Goal: Task Accomplishment & Management: Complete application form

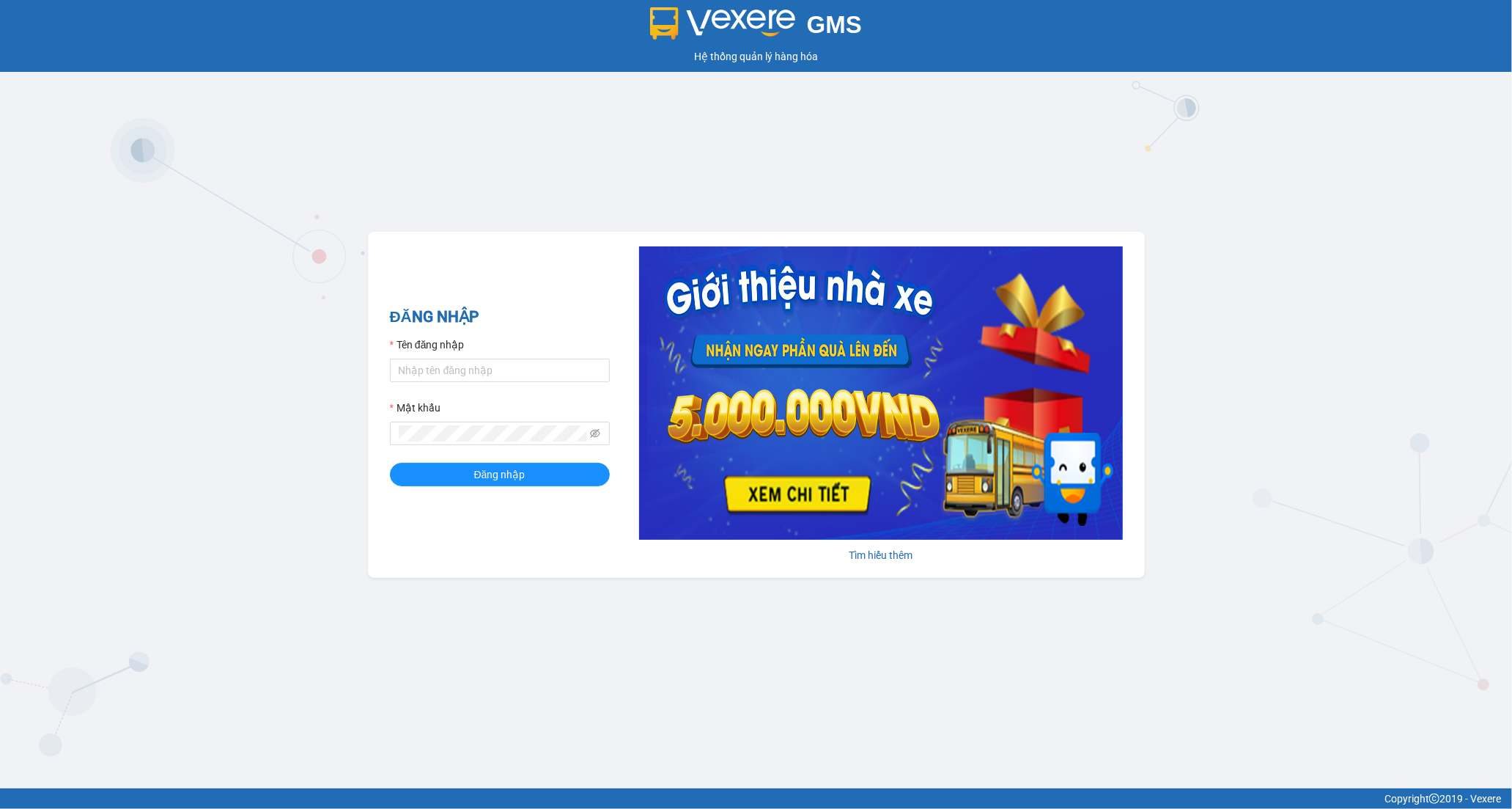
click at [398, 355] on div "Tên đăng nhập" at bounding box center [500, 347] width 220 height 22
click at [415, 366] on input "Tên đăng nhập" at bounding box center [500, 370] width 220 height 24
type input "tran.hoanganh"
click at [511, 477] on span "Đăng nhập" at bounding box center [500, 474] width 51 height 16
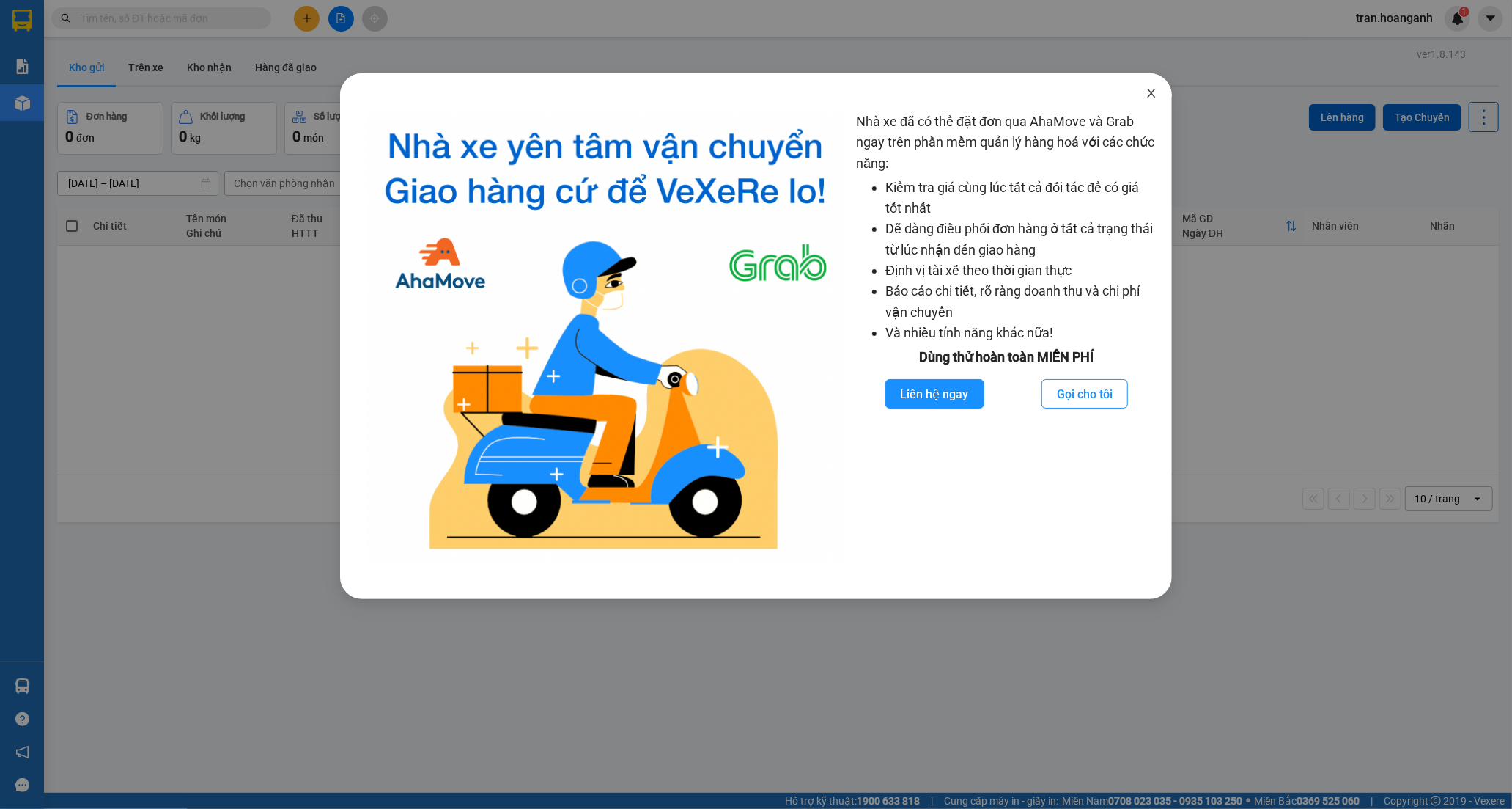
click at [1149, 98] on icon "close" at bounding box center [1150, 92] width 8 height 8
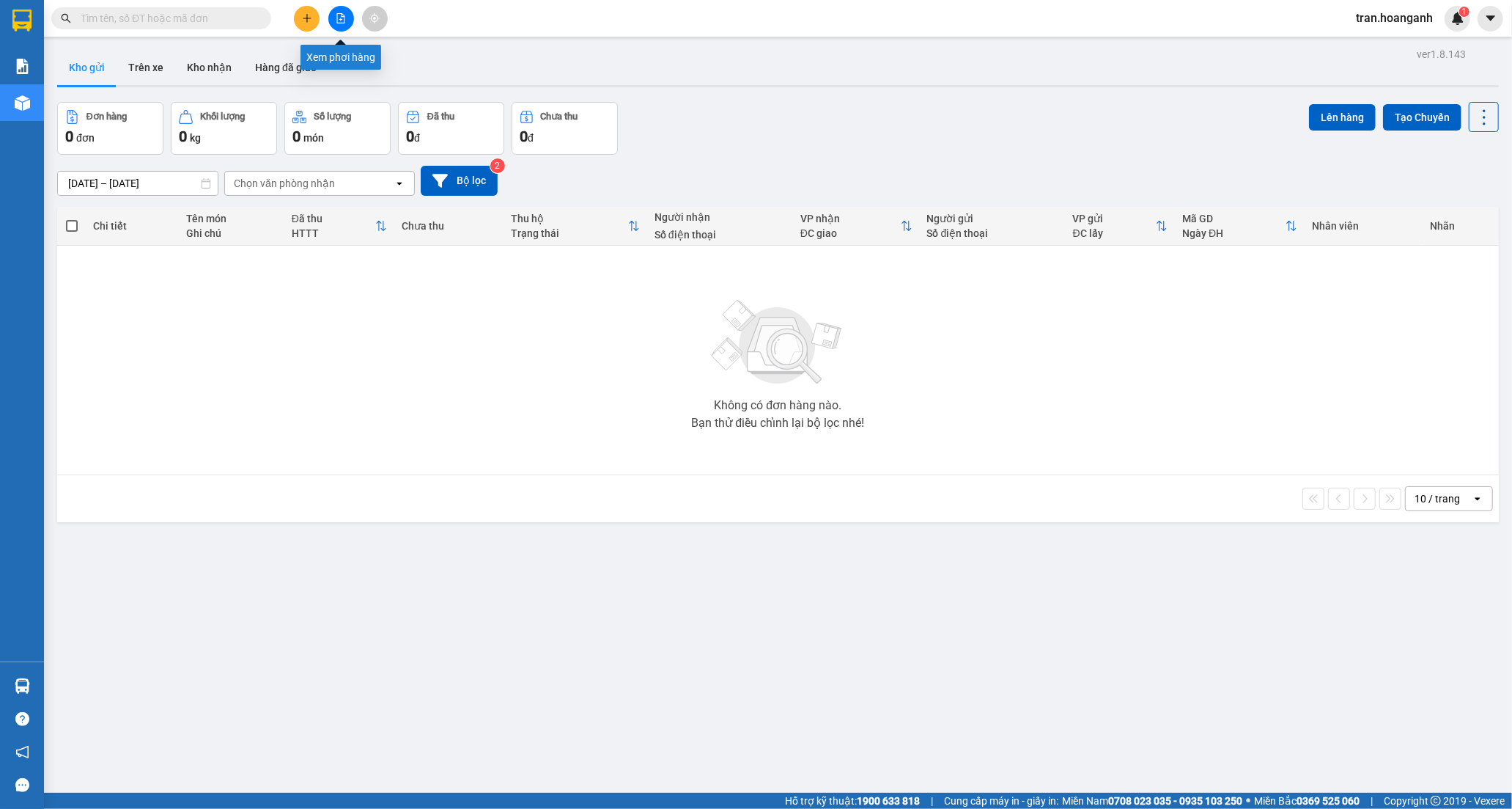
click at [346, 17] on icon "file-add" at bounding box center [341, 18] width 10 height 10
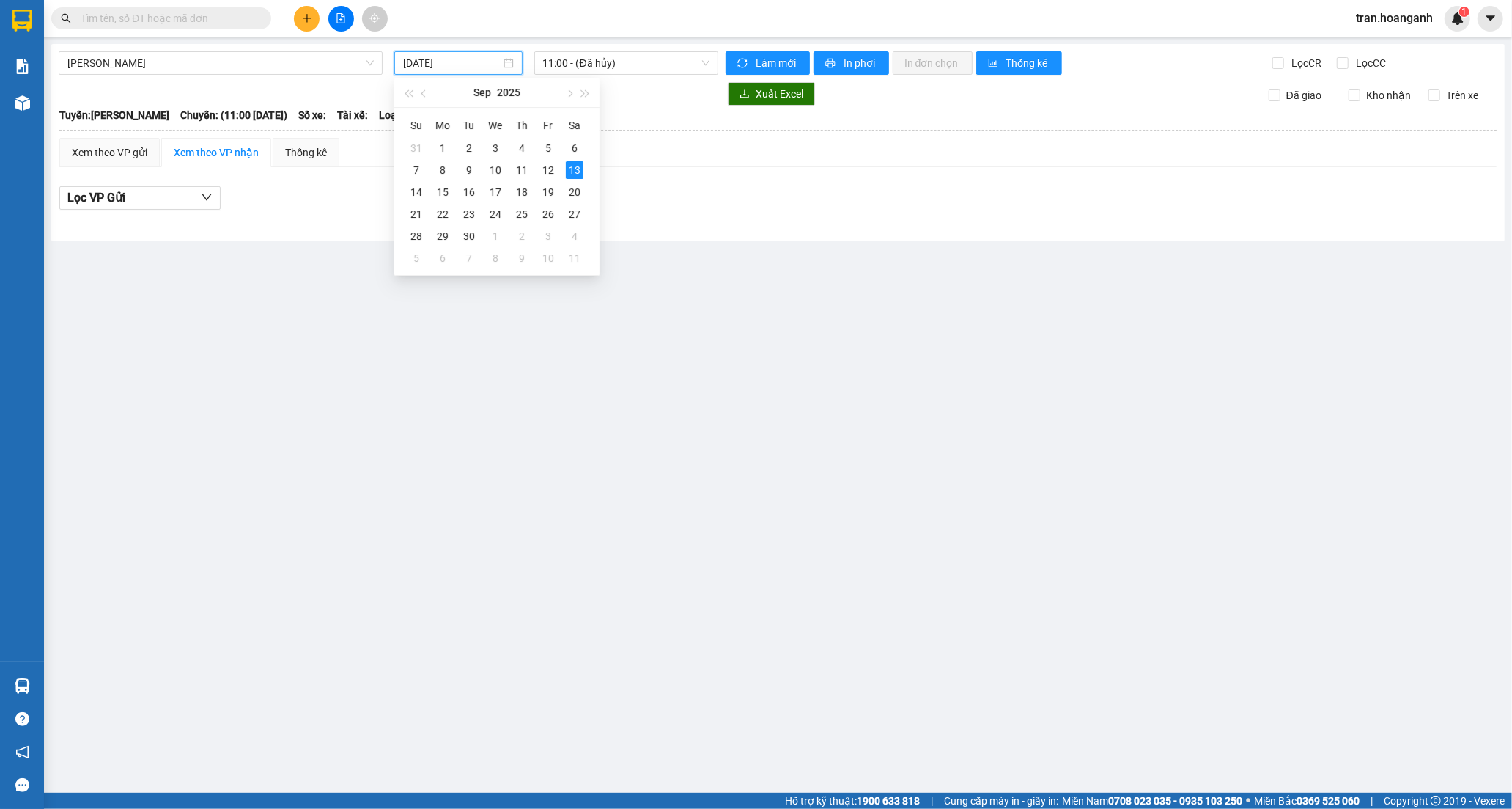
click at [442, 62] on input "[DATE]" at bounding box center [452, 62] width 98 height 16
click at [547, 174] on div "12" at bounding box center [548, 170] width 18 height 18
type input "12/09/2025"
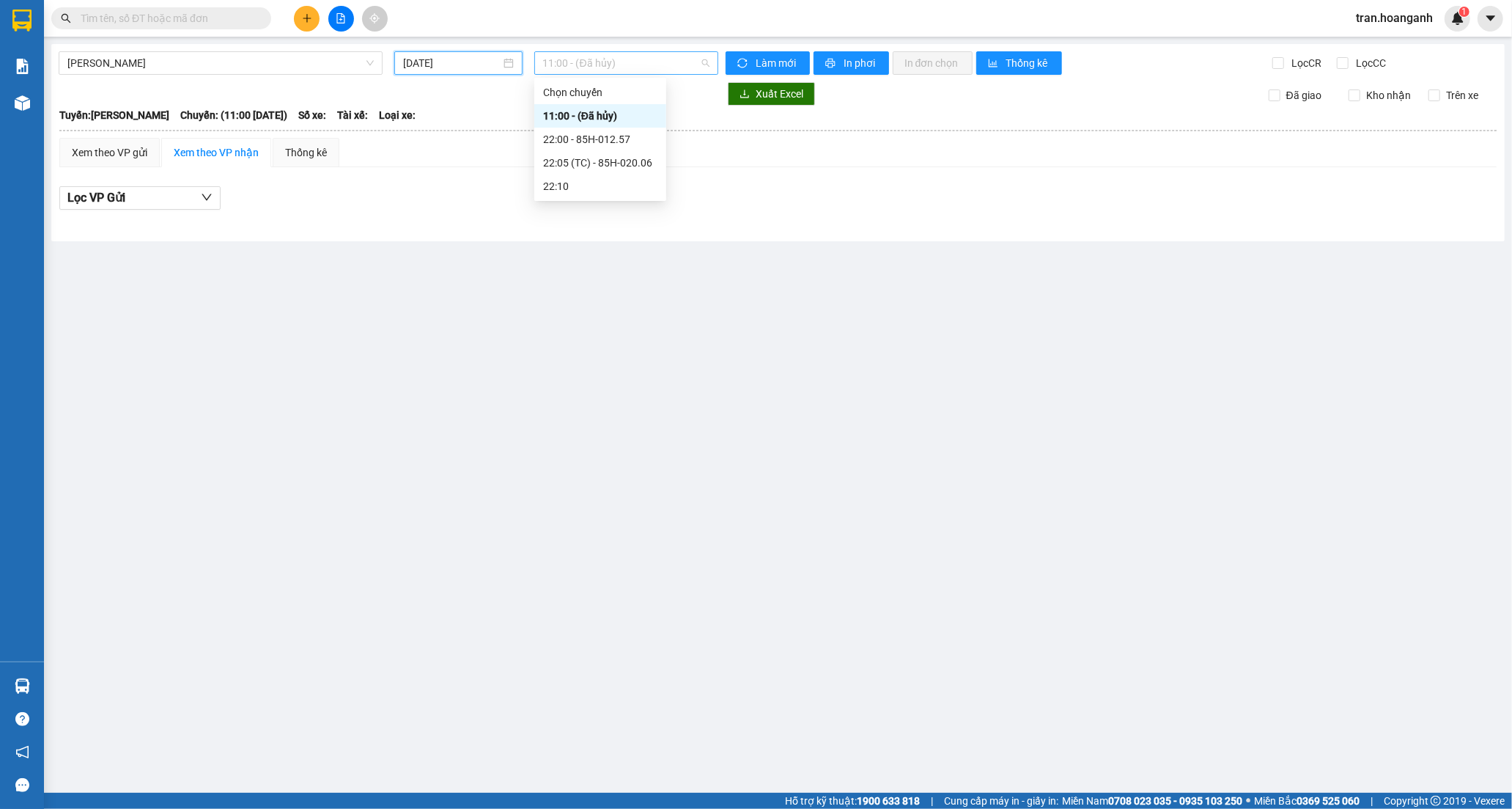
click at [560, 66] on span "11:00 - (Đã hủy)" at bounding box center [626, 62] width 167 height 22
click at [585, 157] on div "22:05 (TC) - 85H-020.06" at bounding box center [600, 162] width 114 height 16
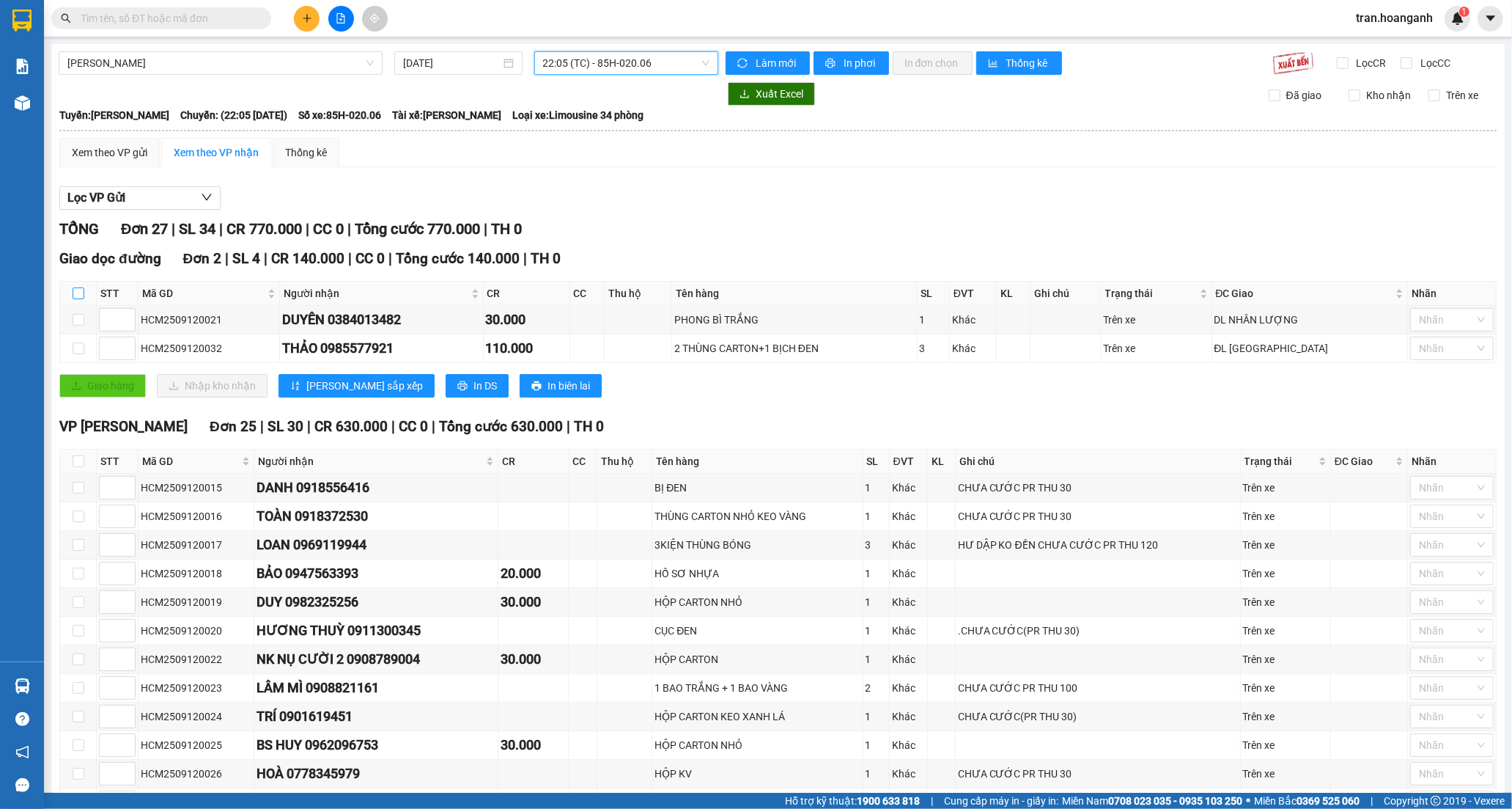
click at [78, 293] on input "checkbox" at bounding box center [78, 293] width 11 height 11
checkbox input "true"
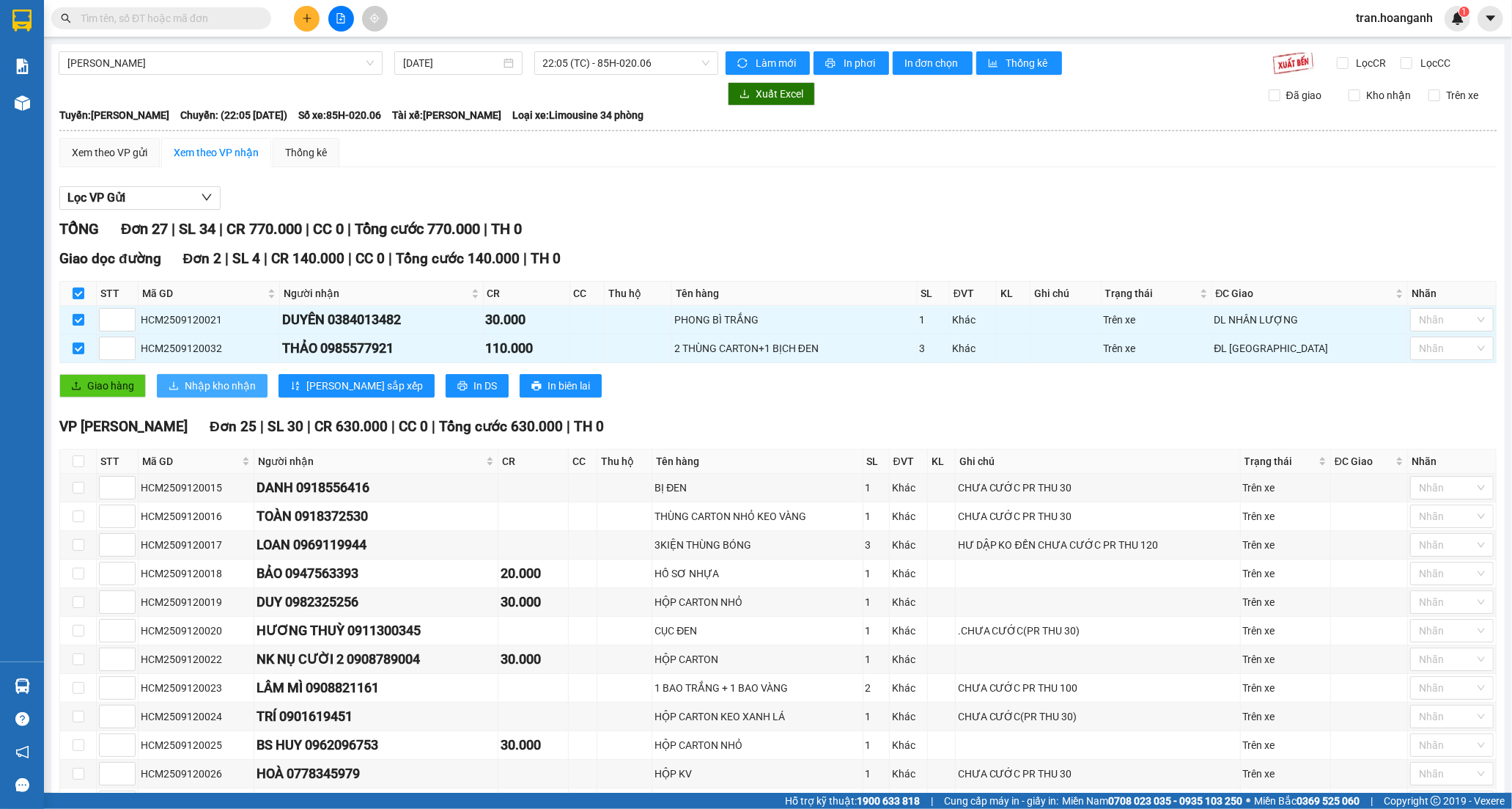
click at [210, 391] on span "Nhập kho nhận" at bounding box center [220, 385] width 72 height 16
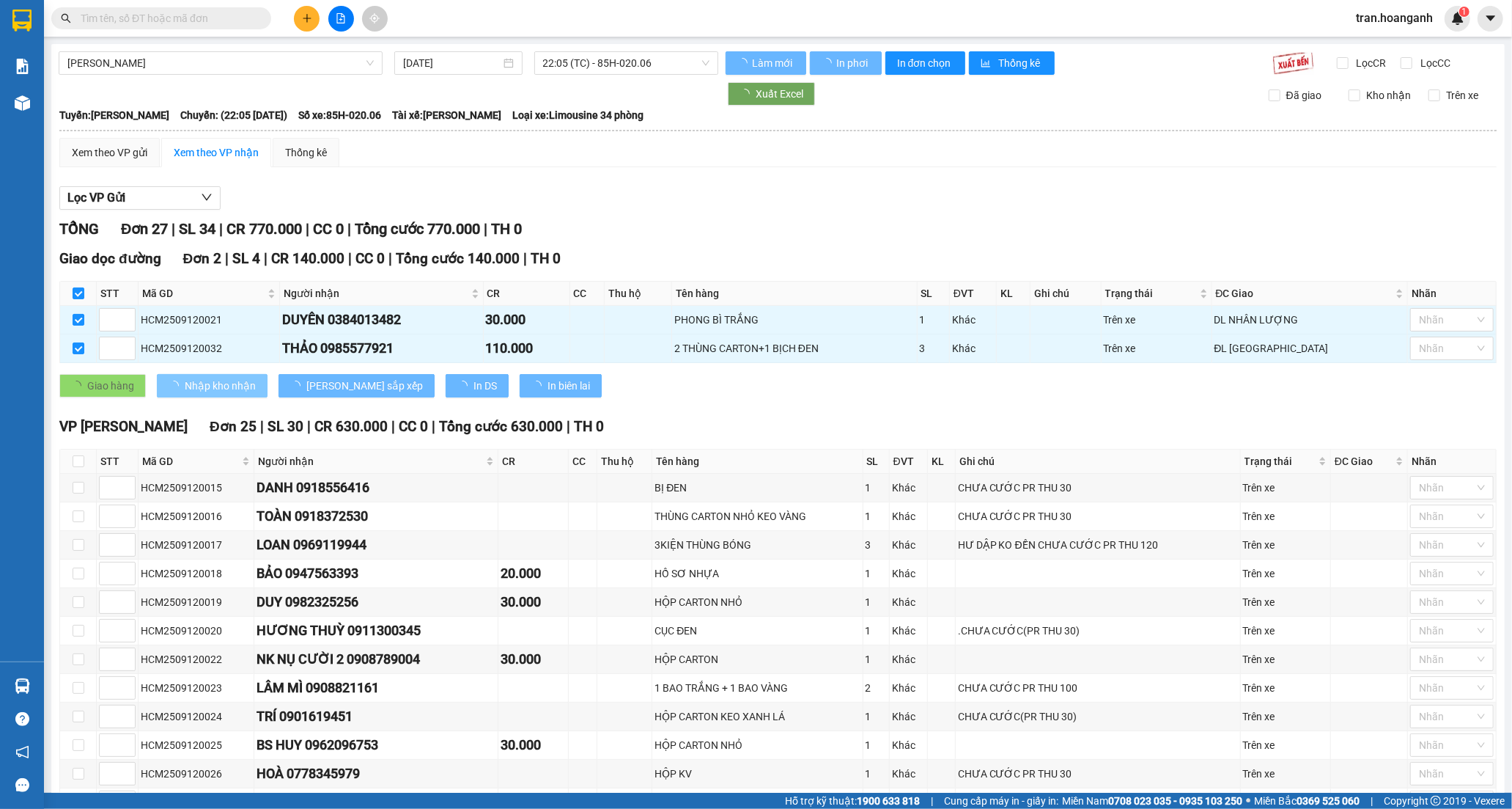
checkbox input "false"
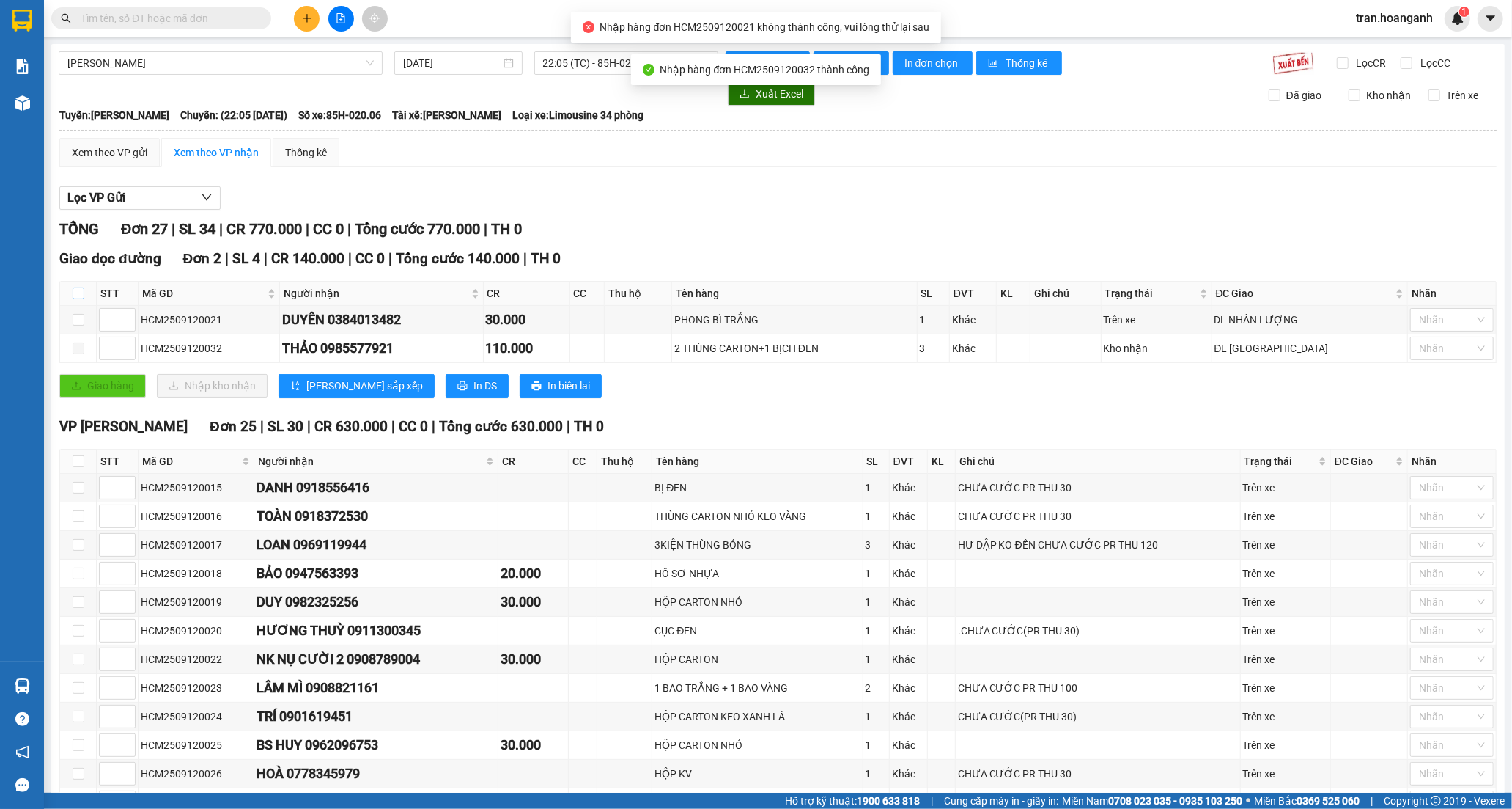
click at [72, 296] on input "checkbox" at bounding box center [78, 293] width 11 height 11
checkbox input "true"
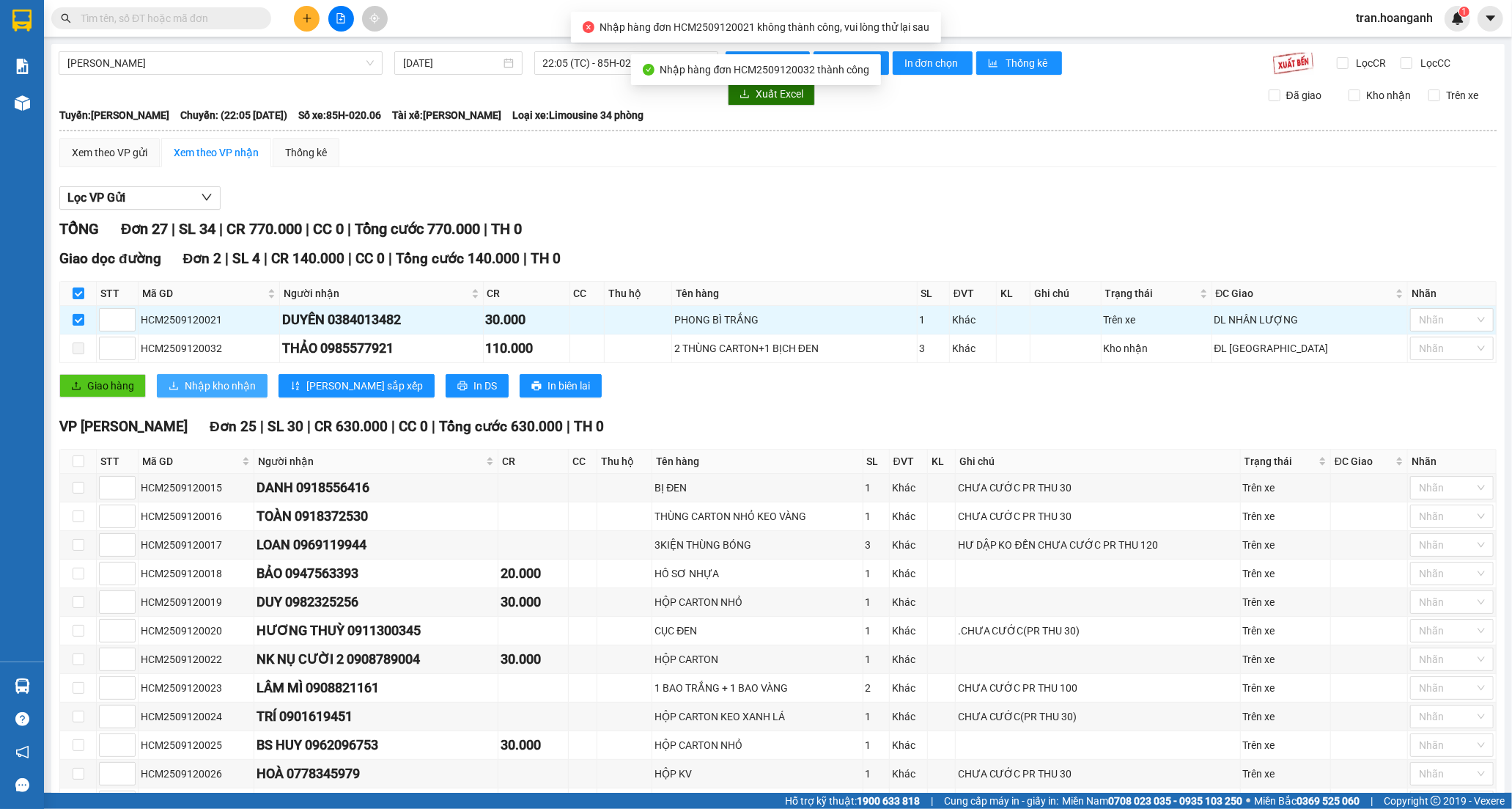
click at [189, 393] on span "Nhập kho nhận" at bounding box center [220, 385] width 72 height 16
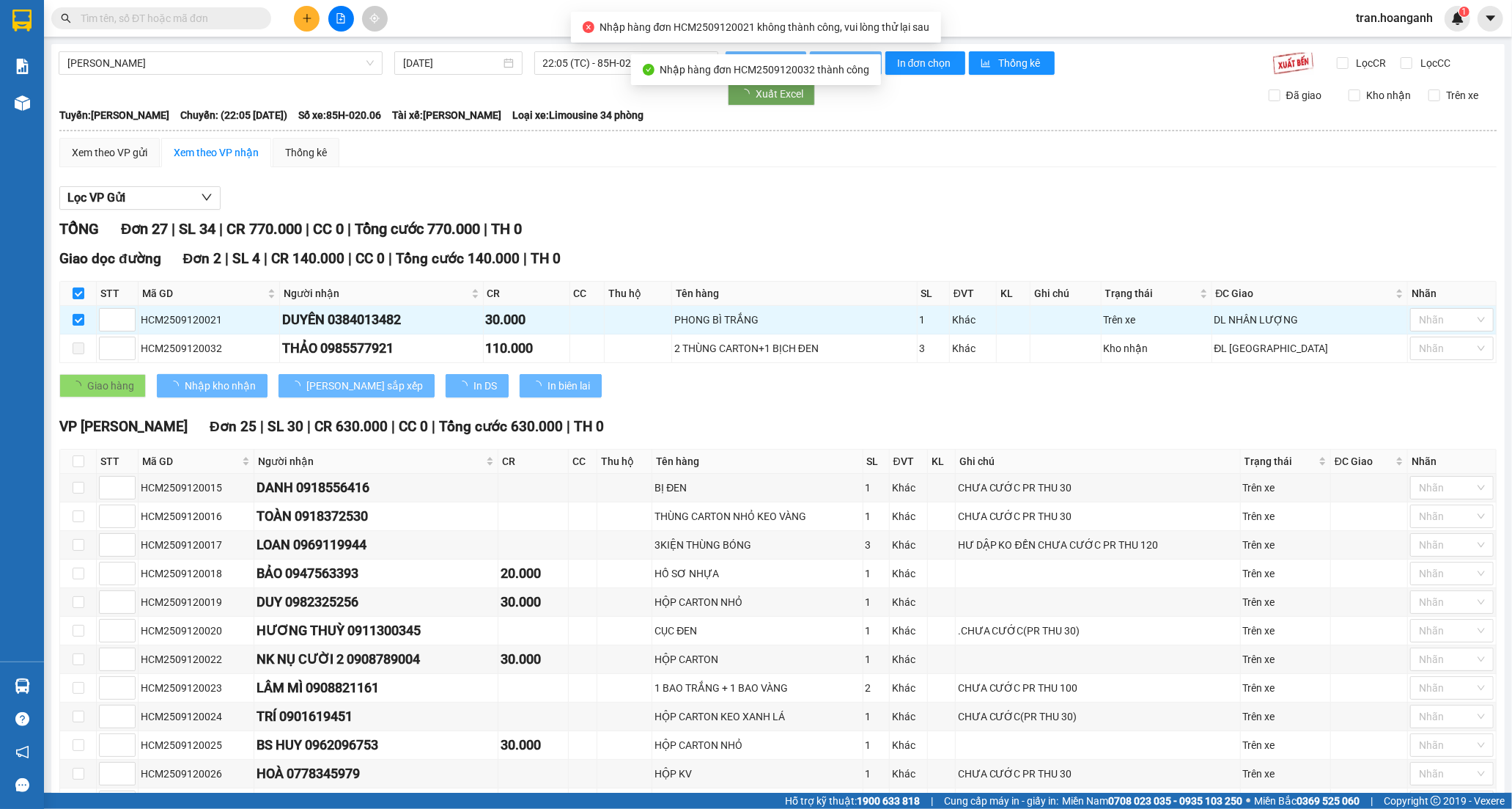
checkbox input "false"
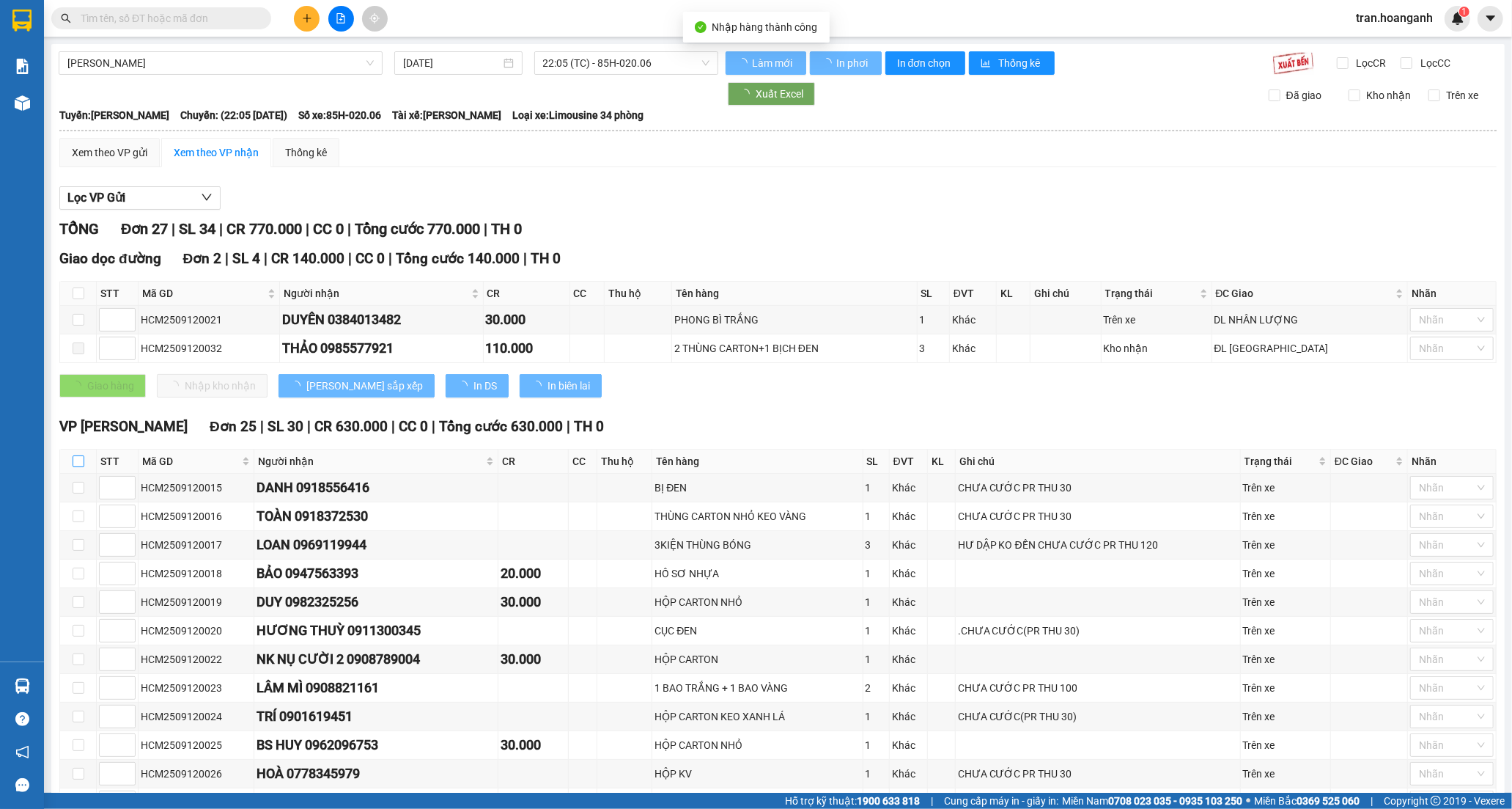
click at [77, 465] on input "checkbox" at bounding box center [78, 461] width 11 height 11
checkbox input "true"
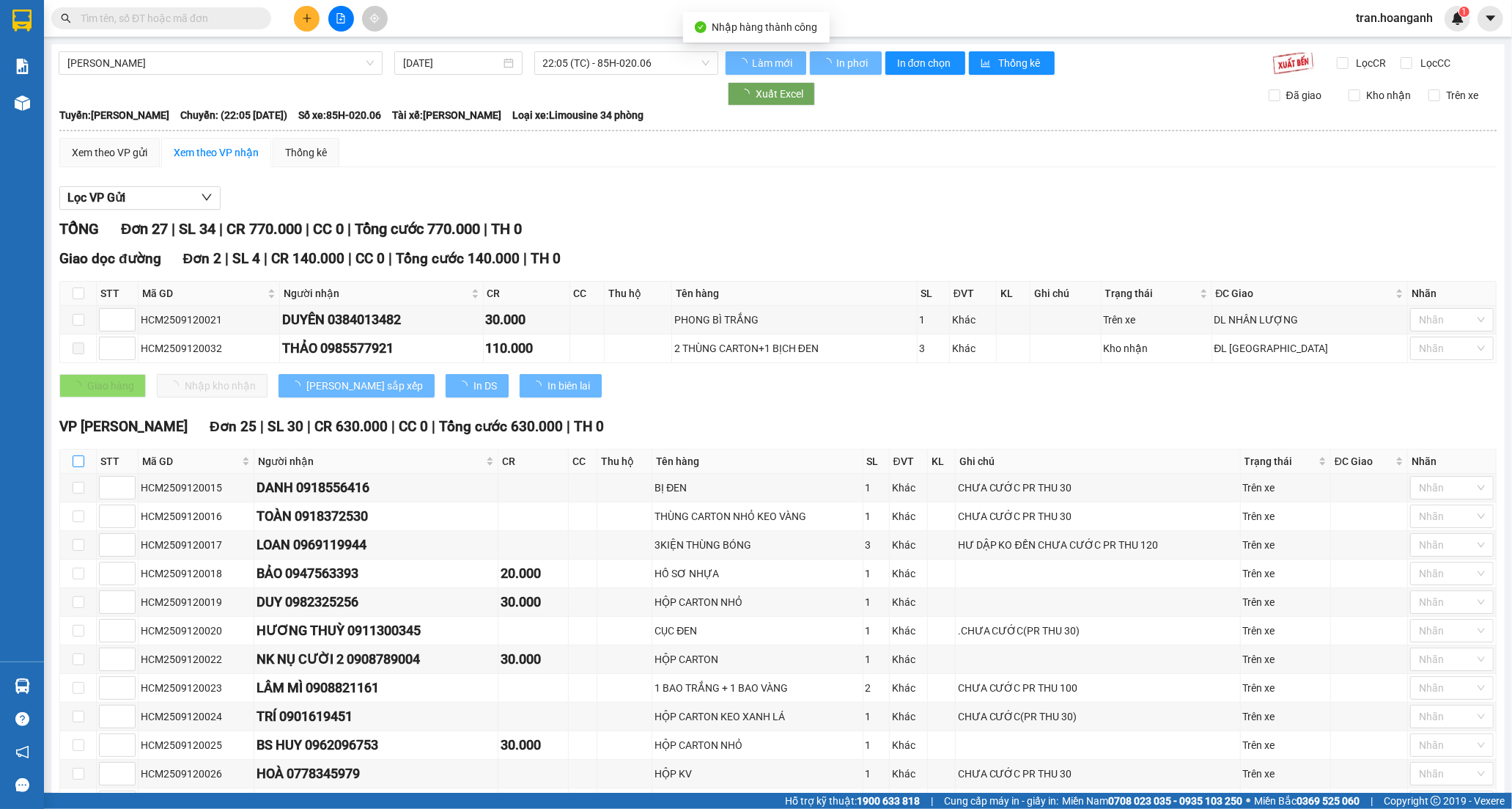
checkbox input "true"
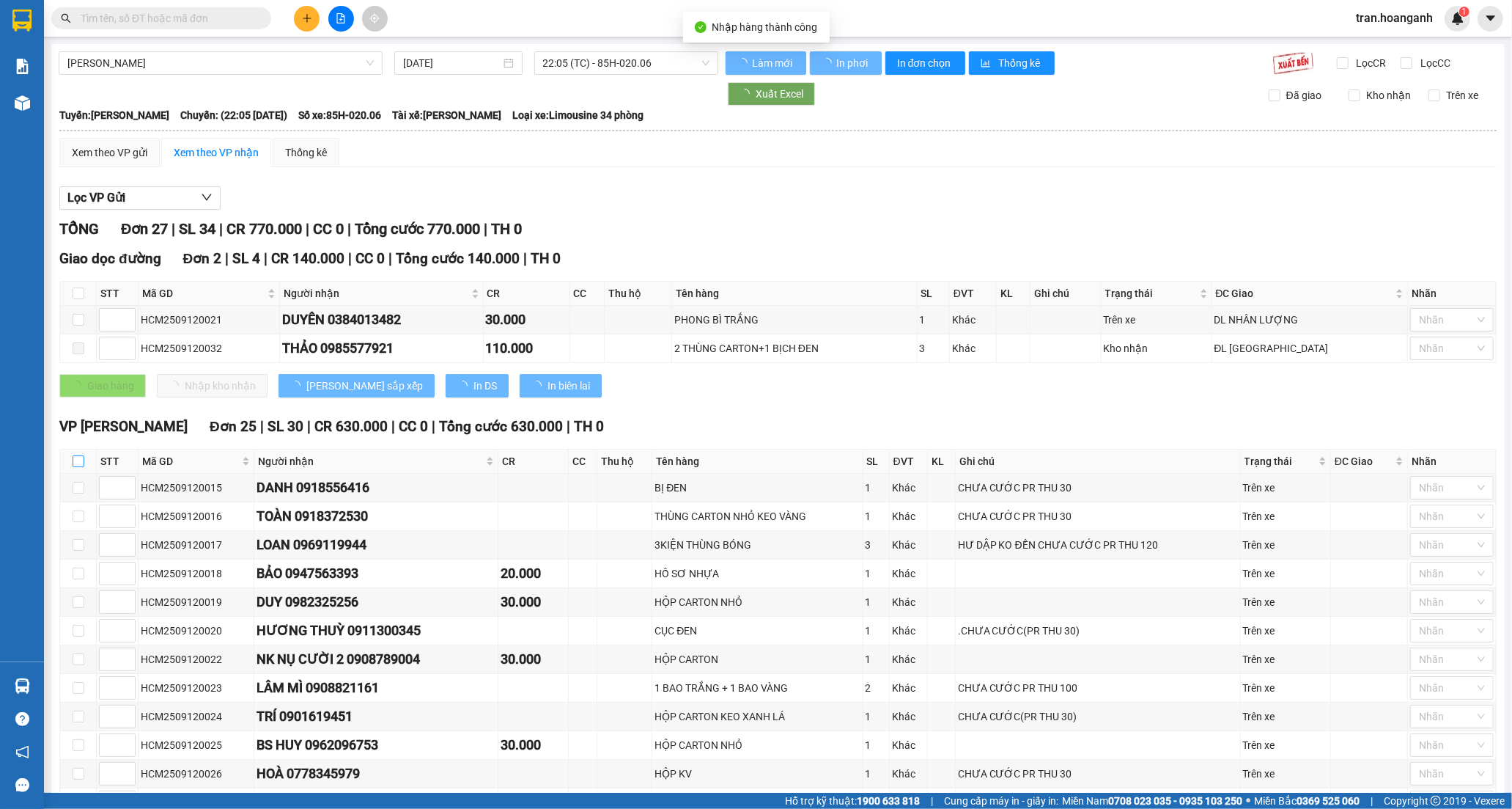
checkbox input "true"
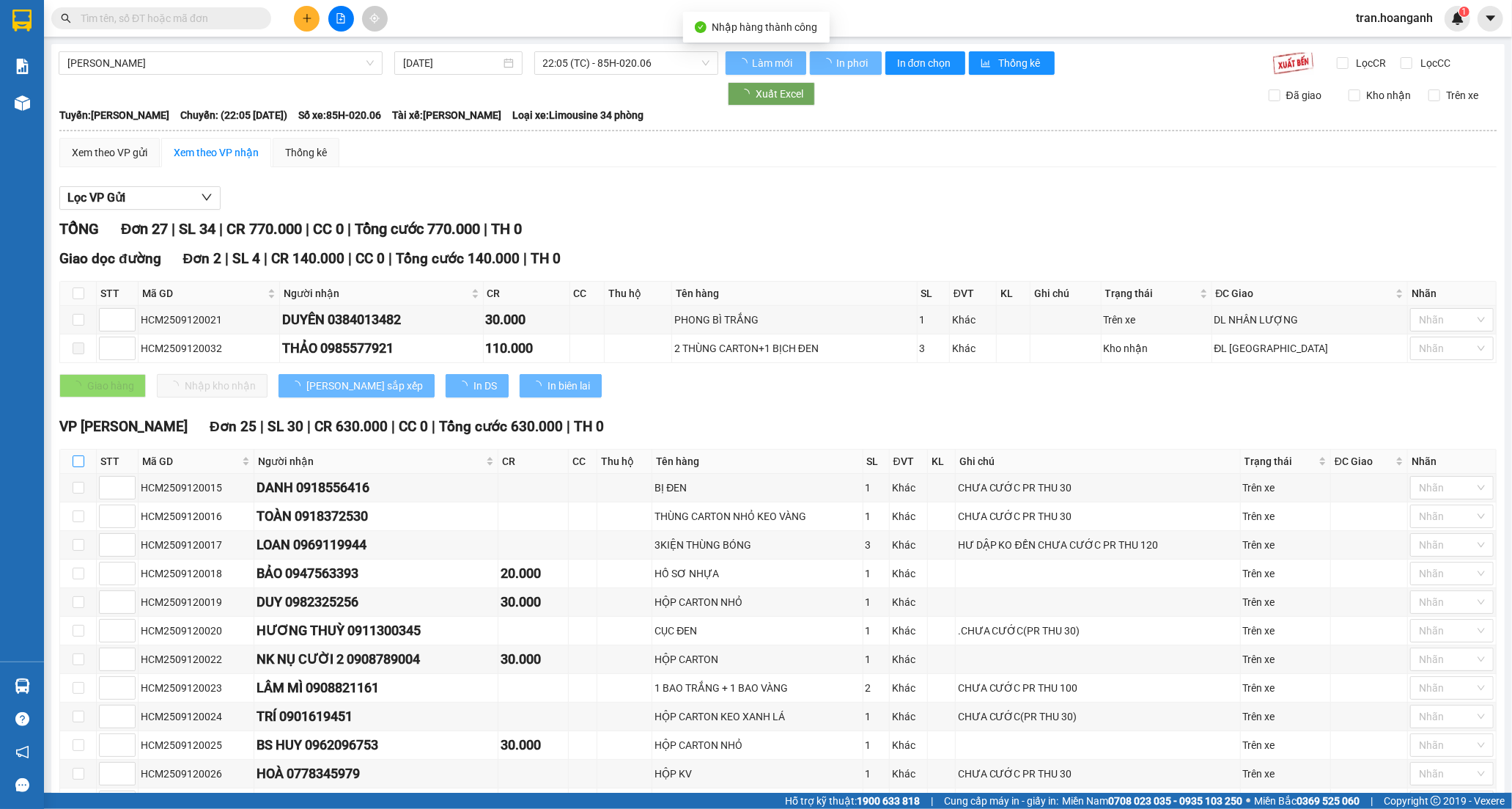
checkbox input "true"
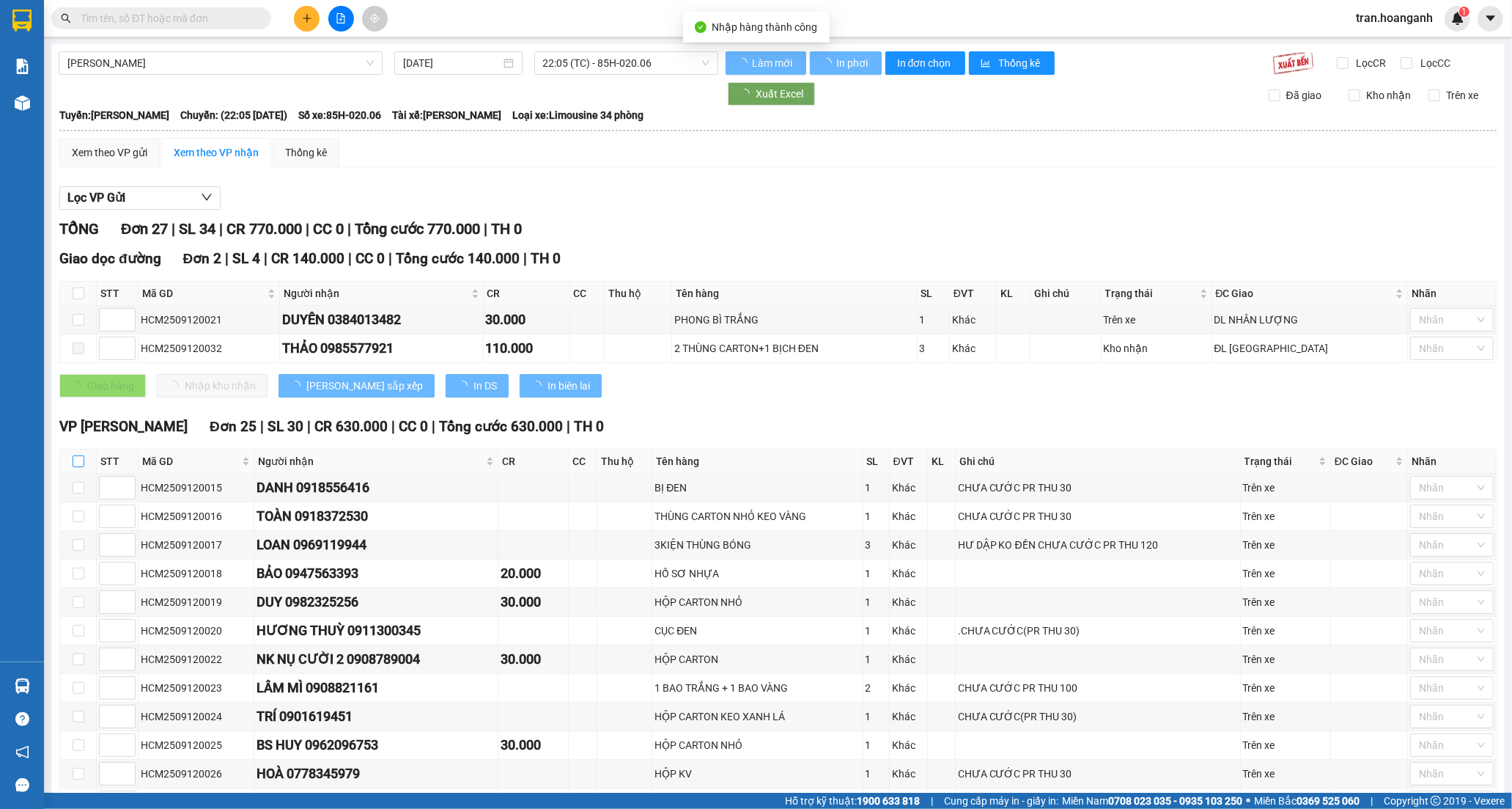
checkbox input "true"
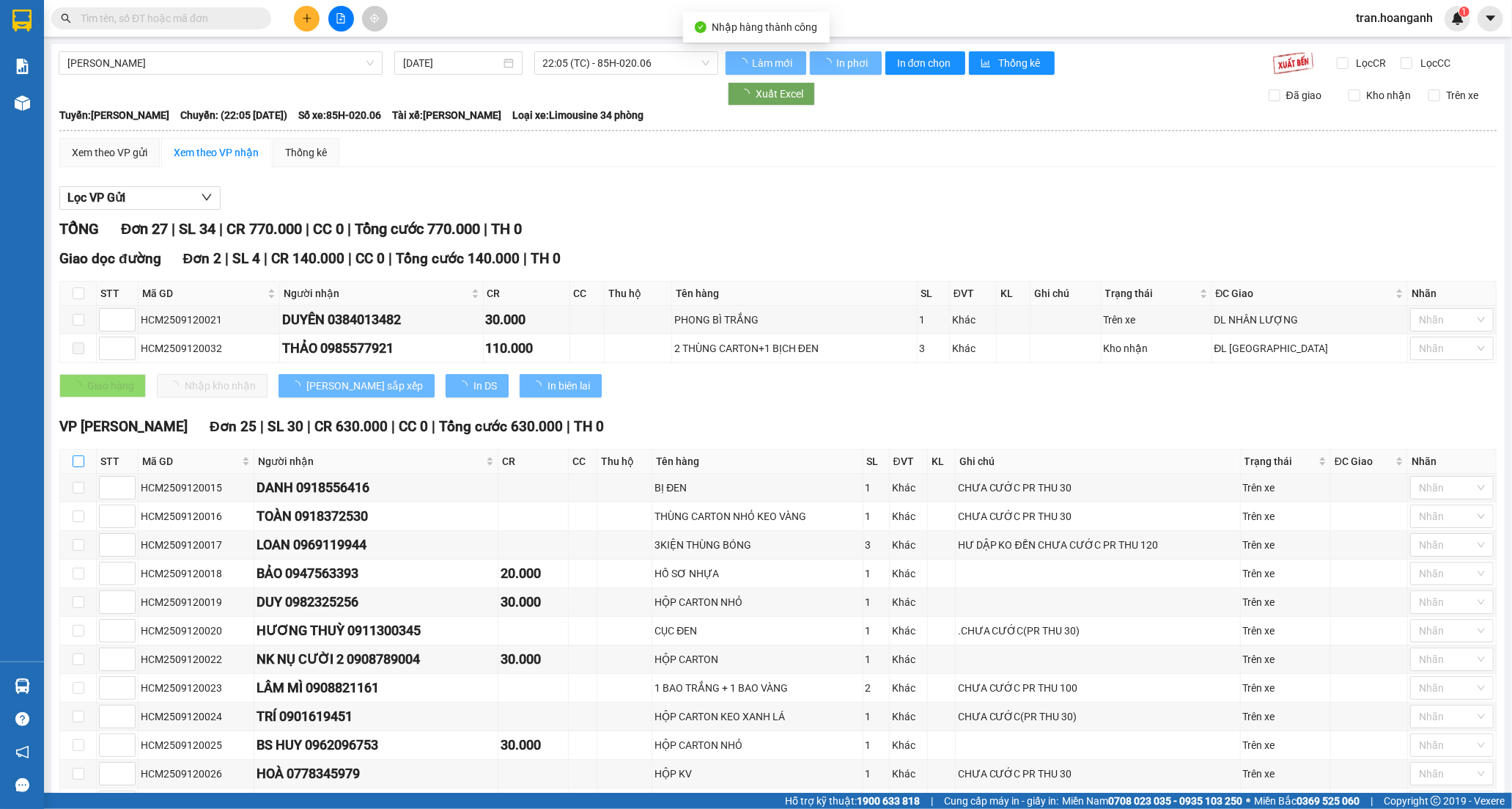
checkbox input "true"
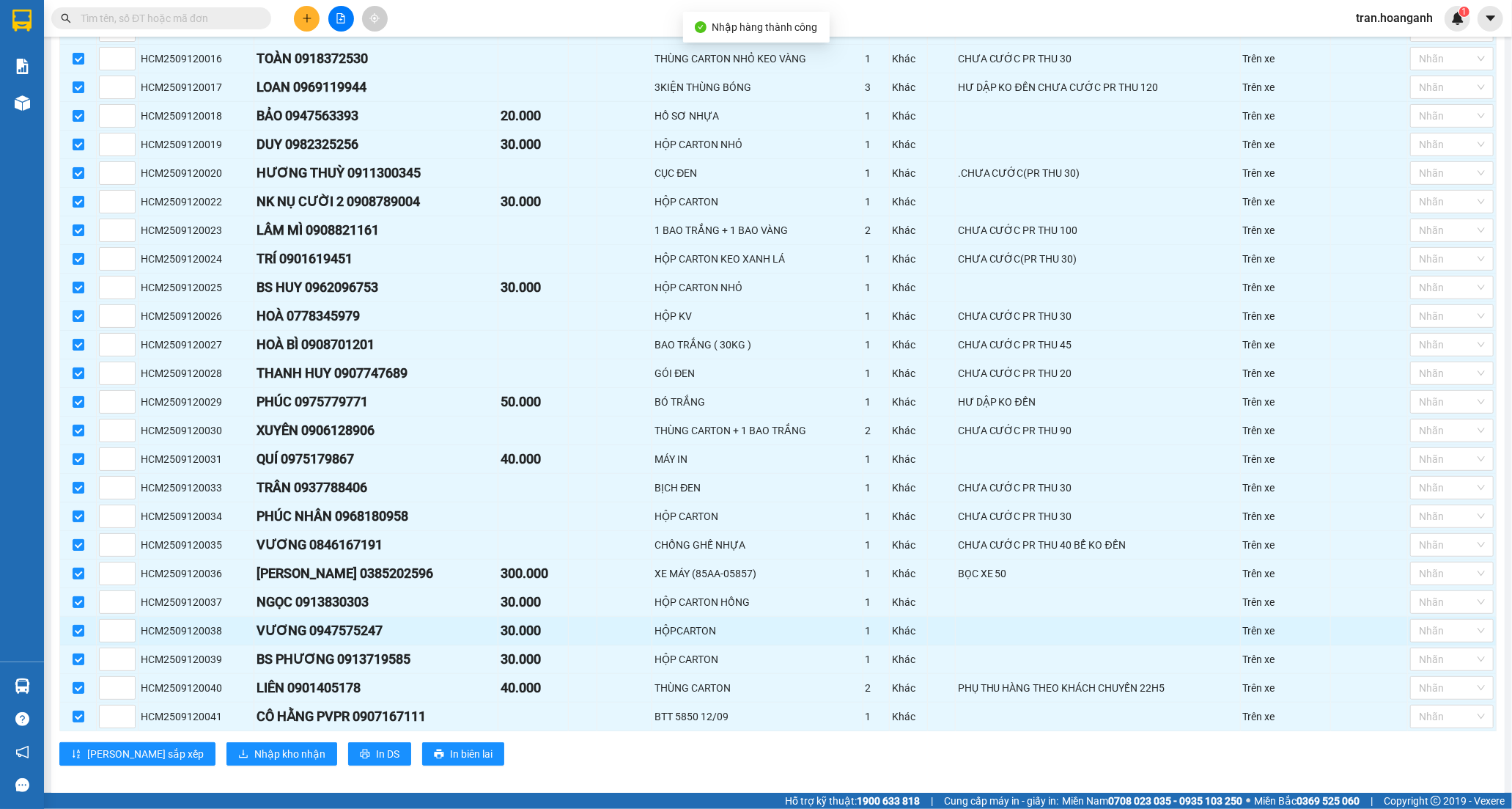
scroll to position [478, 0]
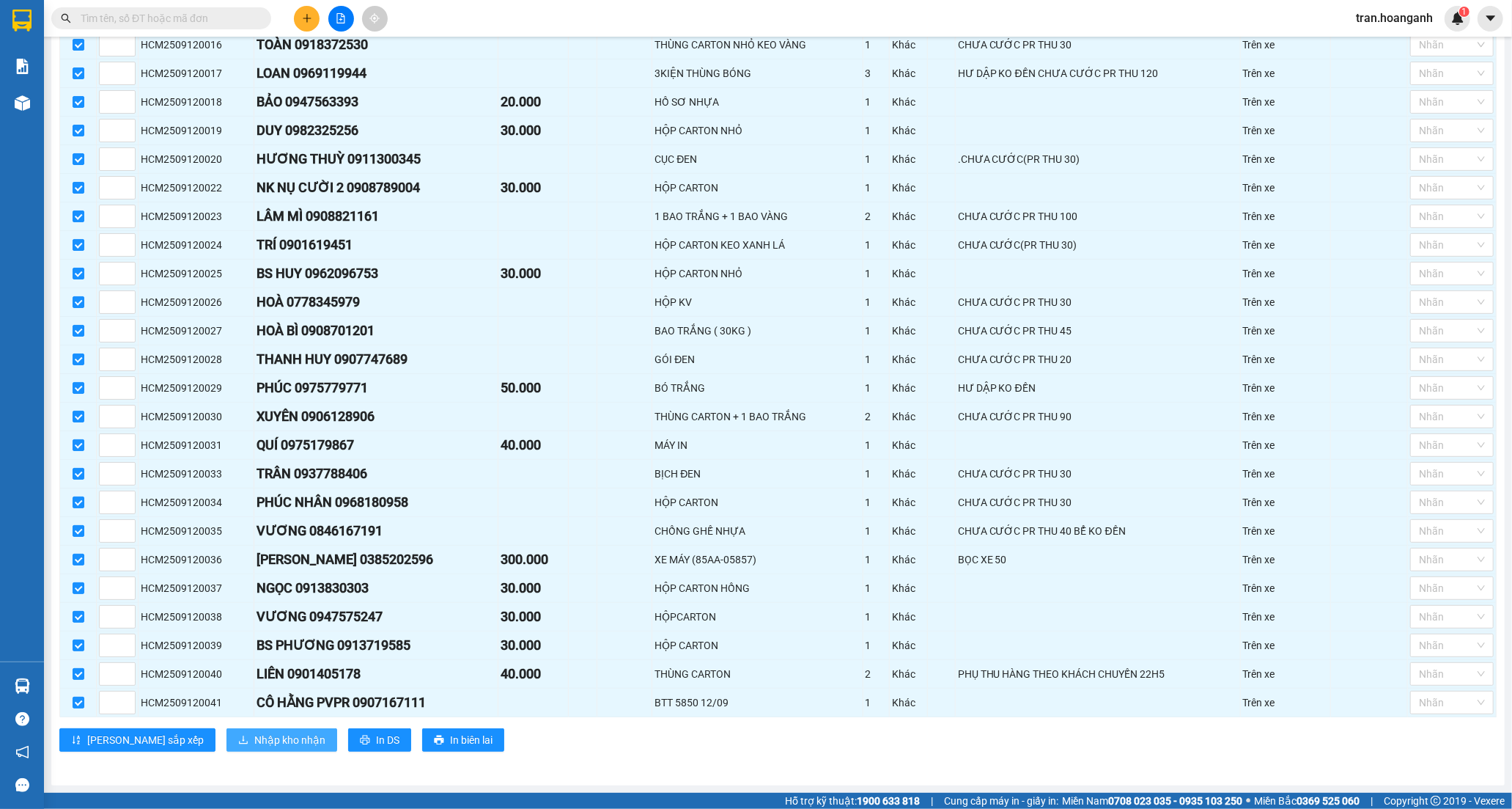
click at [254, 736] on span "Nhập kho nhận" at bounding box center [290, 739] width 72 height 16
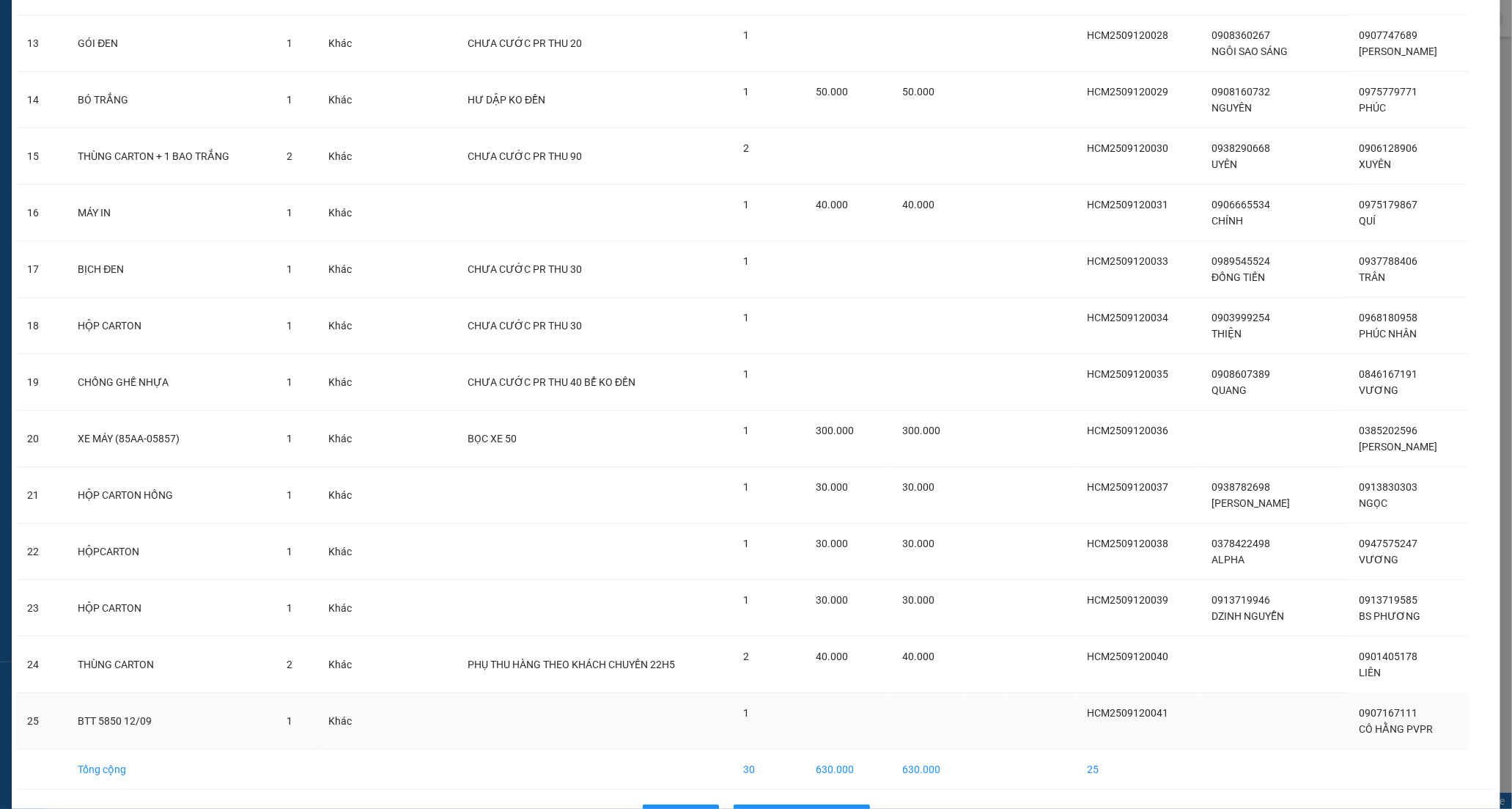
scroll to position [833, 0]
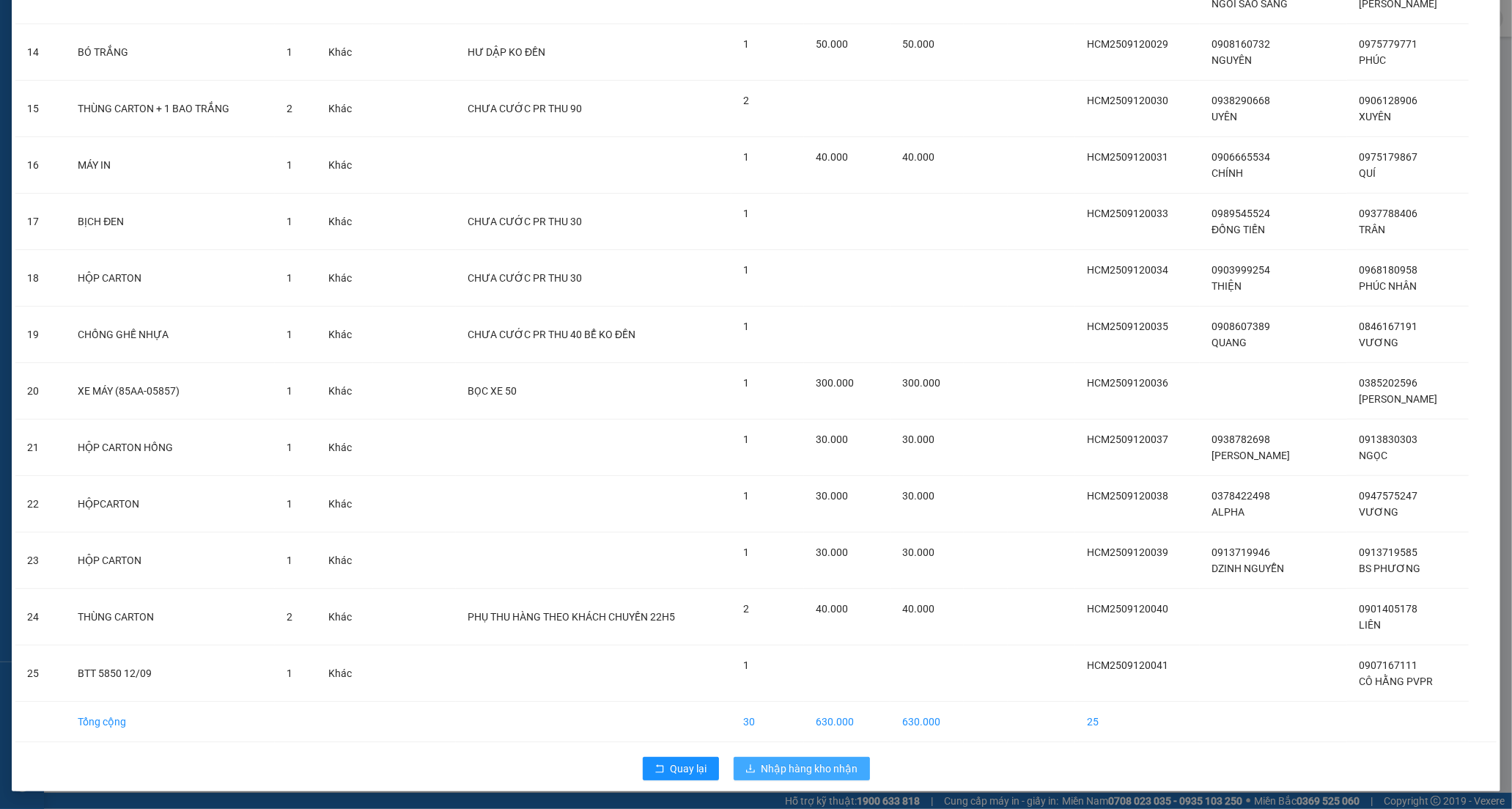
drag, startPoint x: 789, startPoint y: 769, endPoint x: 789, endPoint y: 752, distance: 17.0
click at [789, 769] on span "Nhập hàng kho nhận" at bounding box center [810, 768] width 97 height 16
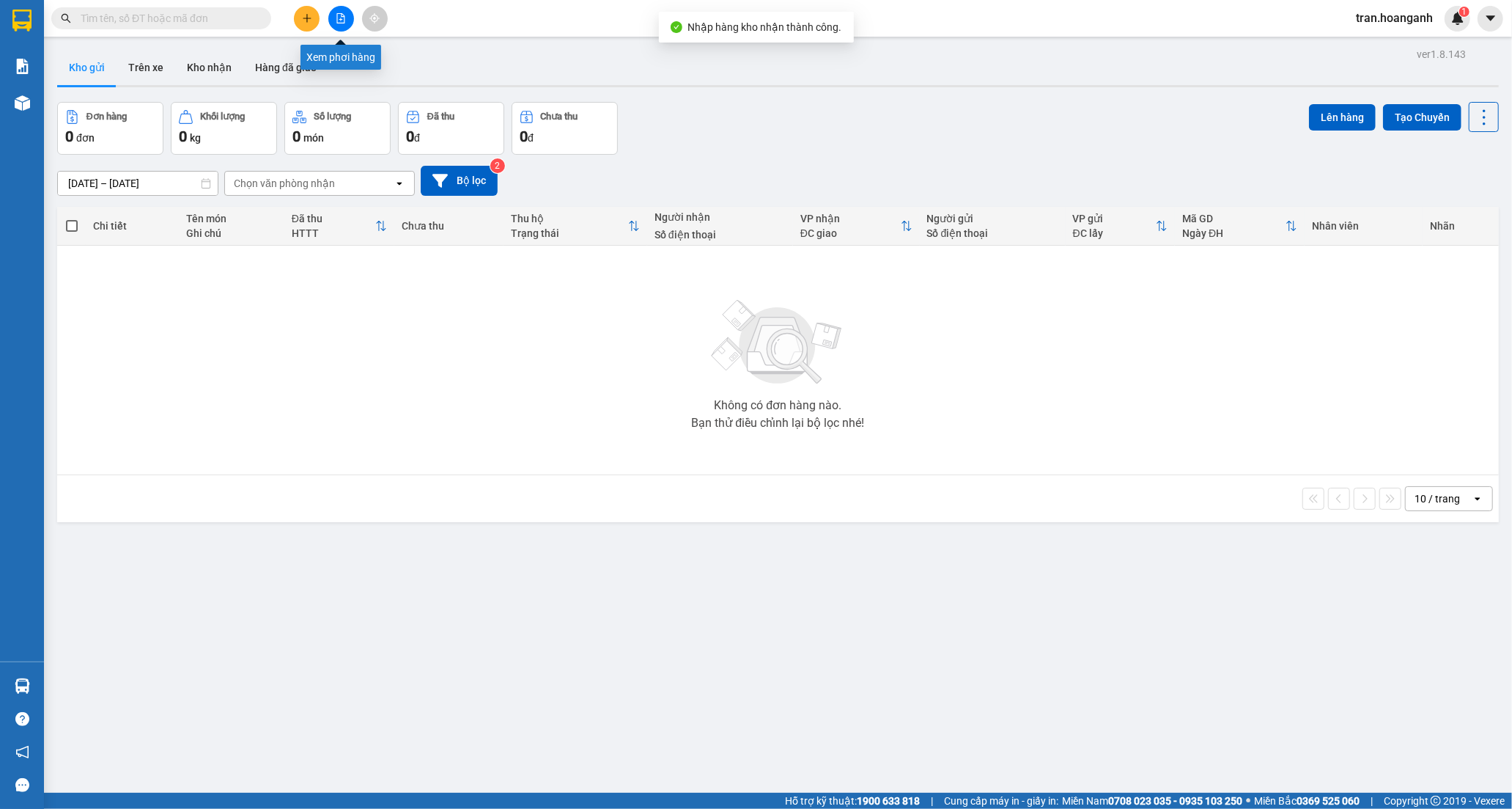
click at [336, 15] on icon "file-add" at bounding box center [341, 18] width 10 height 10
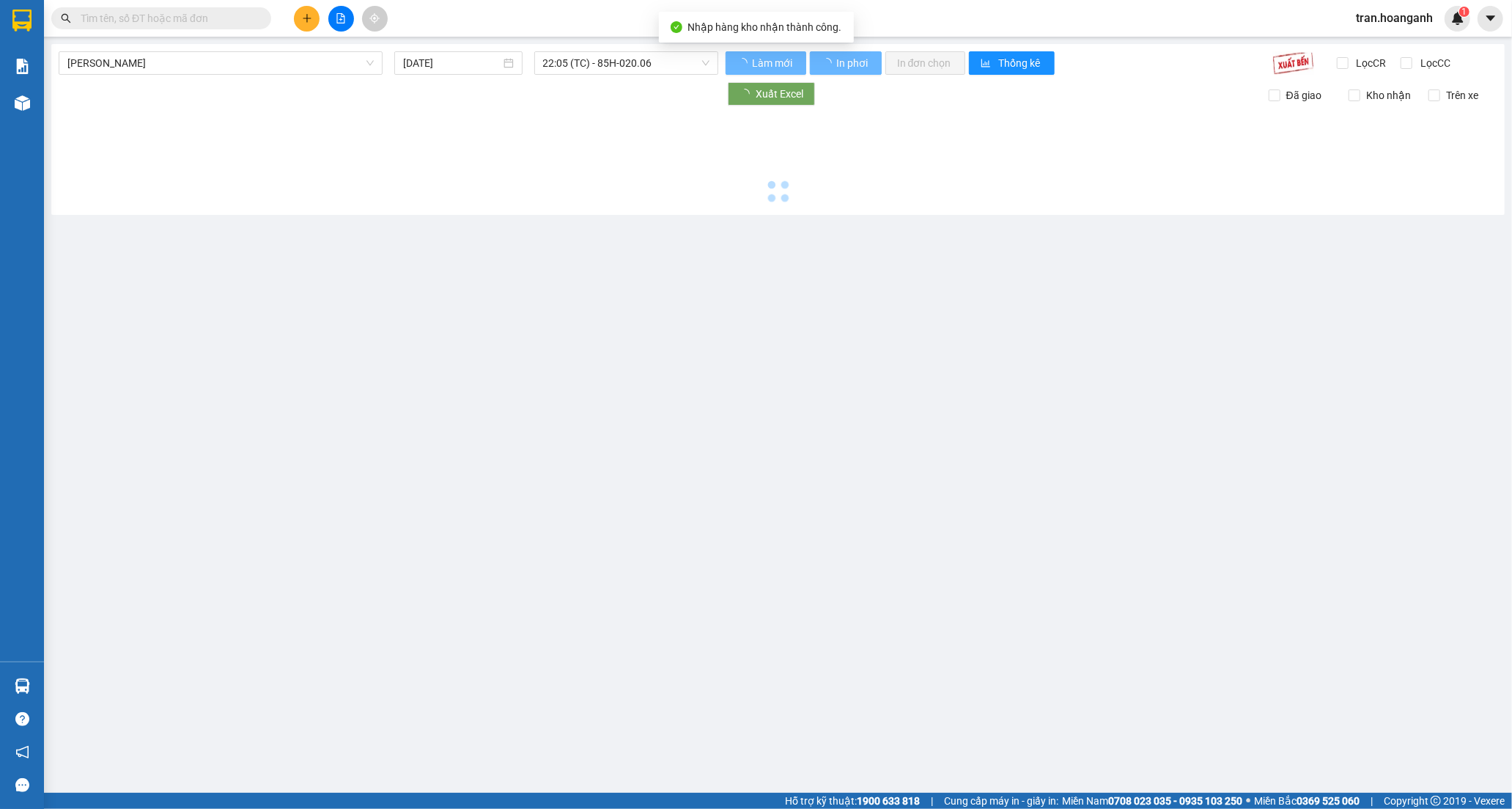
type input "13/09/2025"
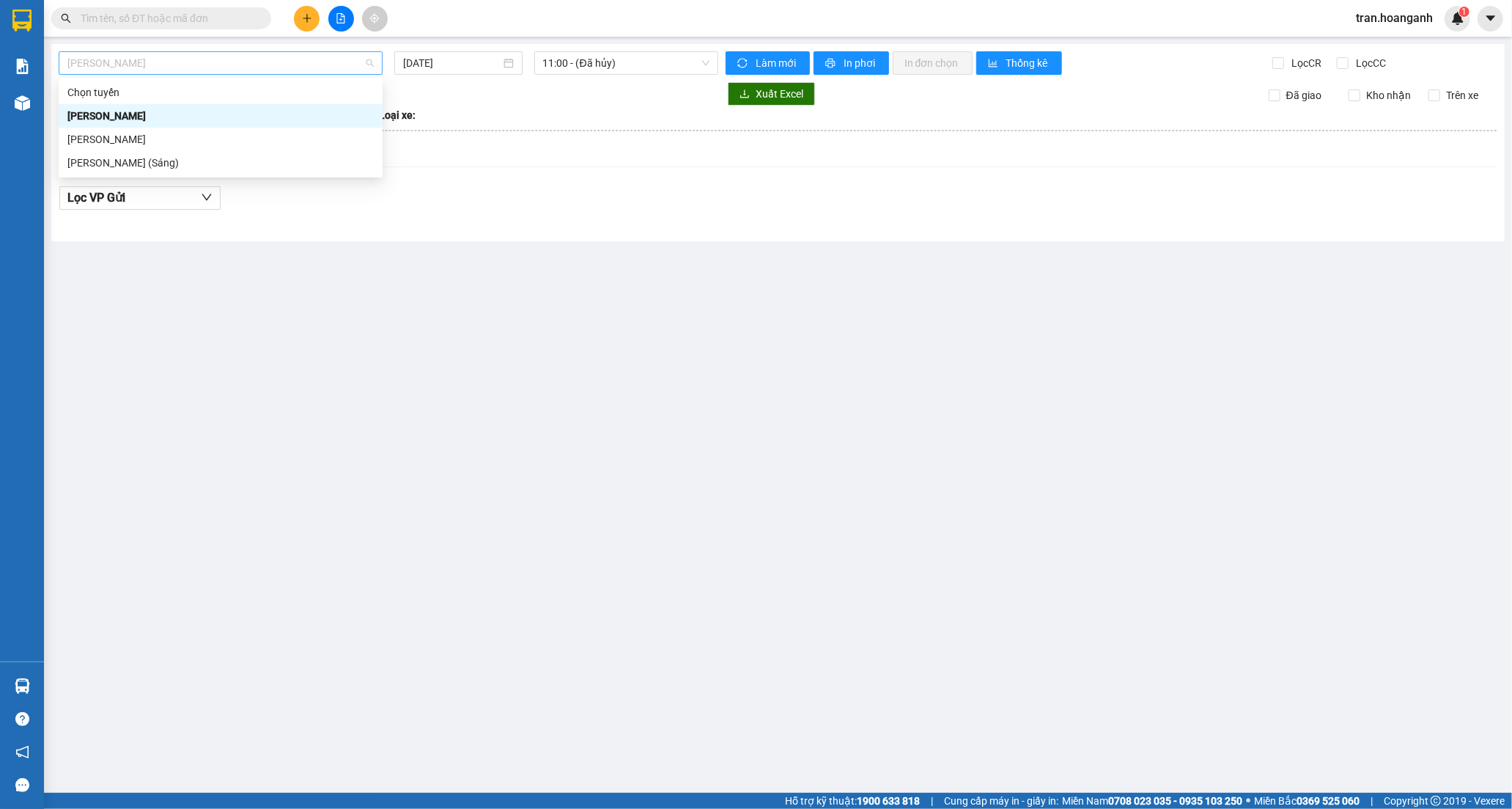
click at [194, 53] on span "Hồ Chí Minh - Phan Rang" at bounding box center [220, 62] width 306 height 22
click at [177, 164] on div "Hồ Chí Minh - Phan Rang (Sáng)" at bounding box center [220, 162] width 306 height 16
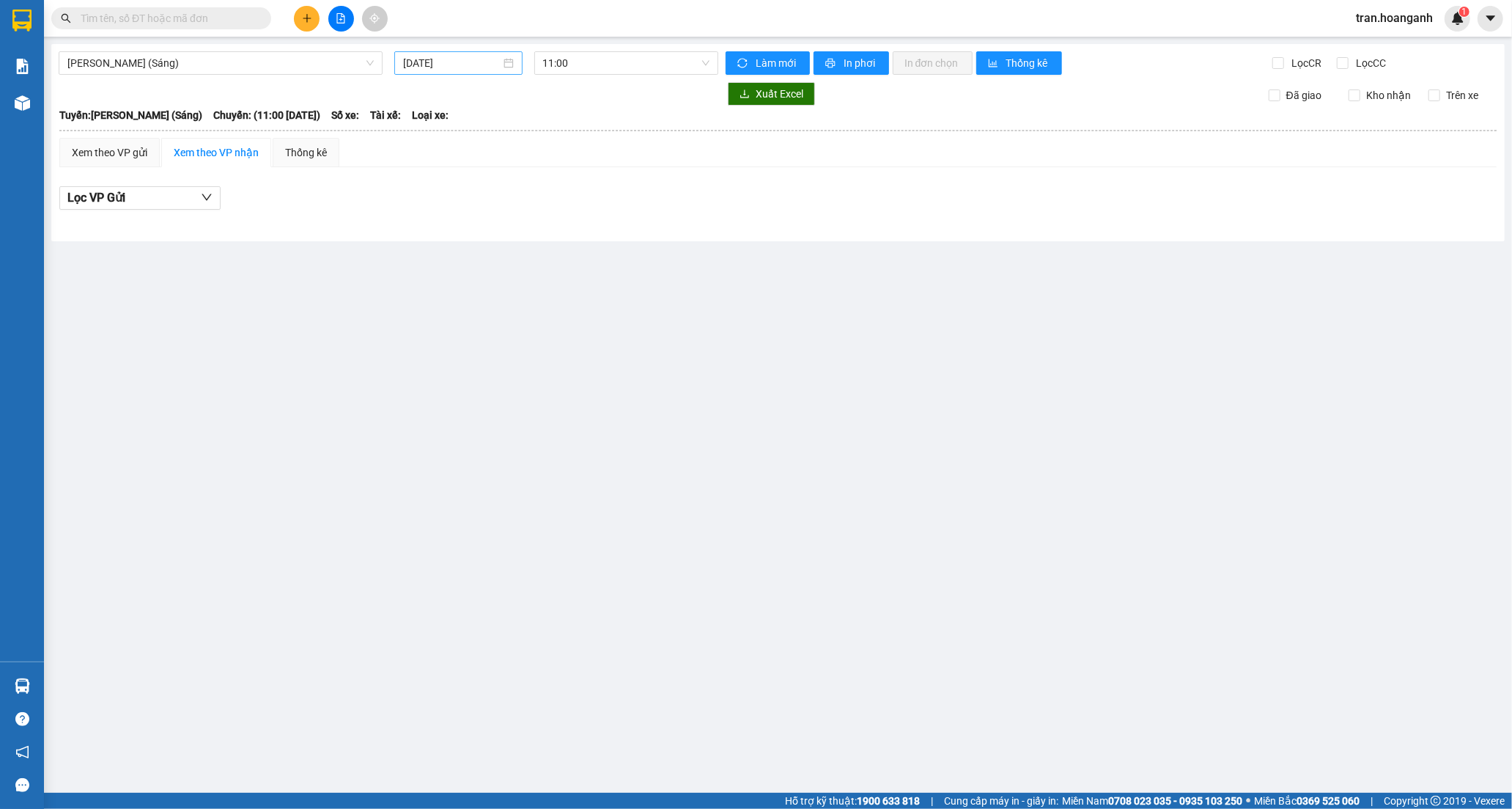
click at [489, 54] on div "13/09/2025" at bounding box center [458, 62] width 128 height 24
click at [547, 169] on div "12" at bounding box center [548, 170] width 18 height 18
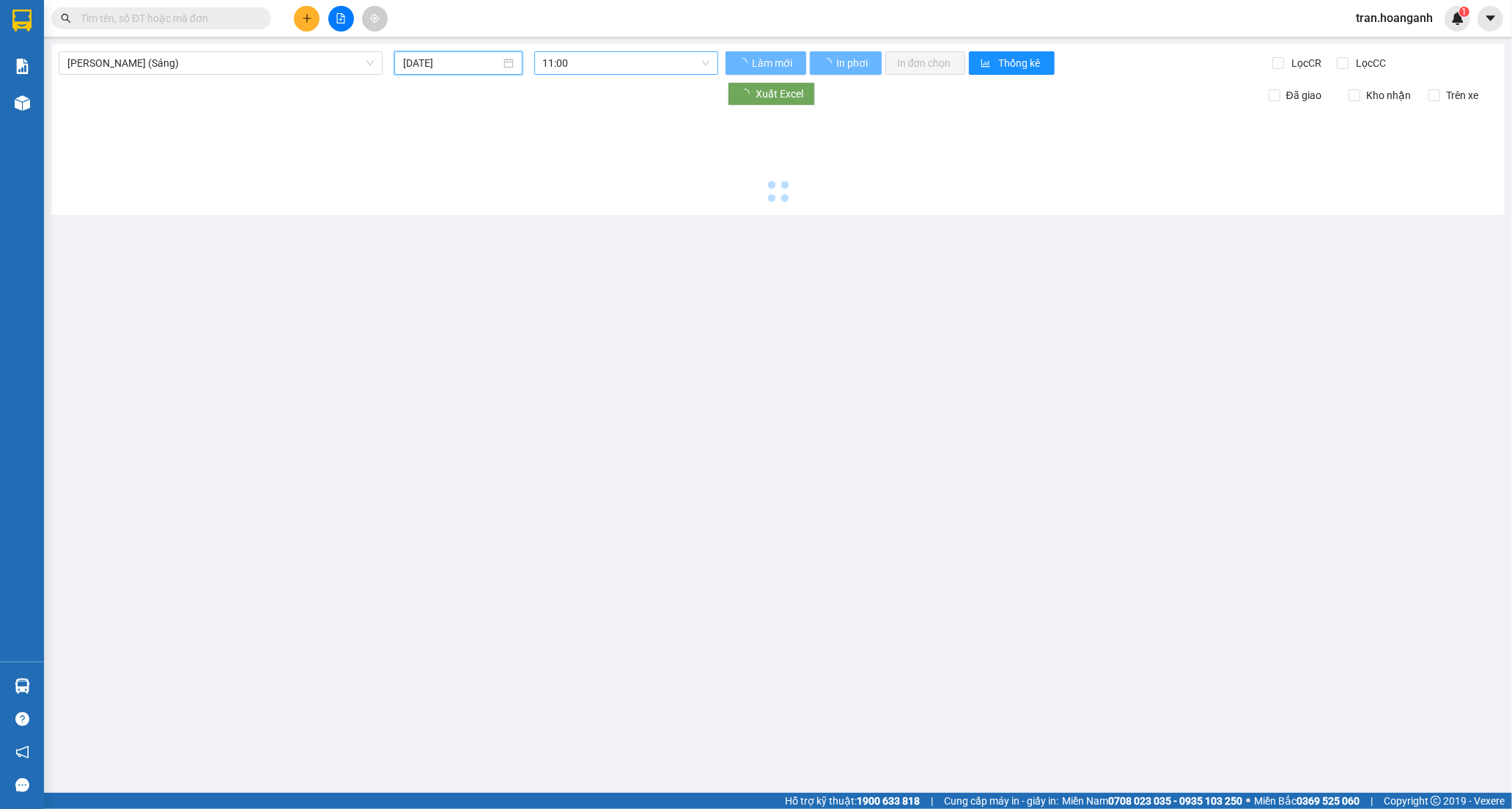
type input "12/09/2025"
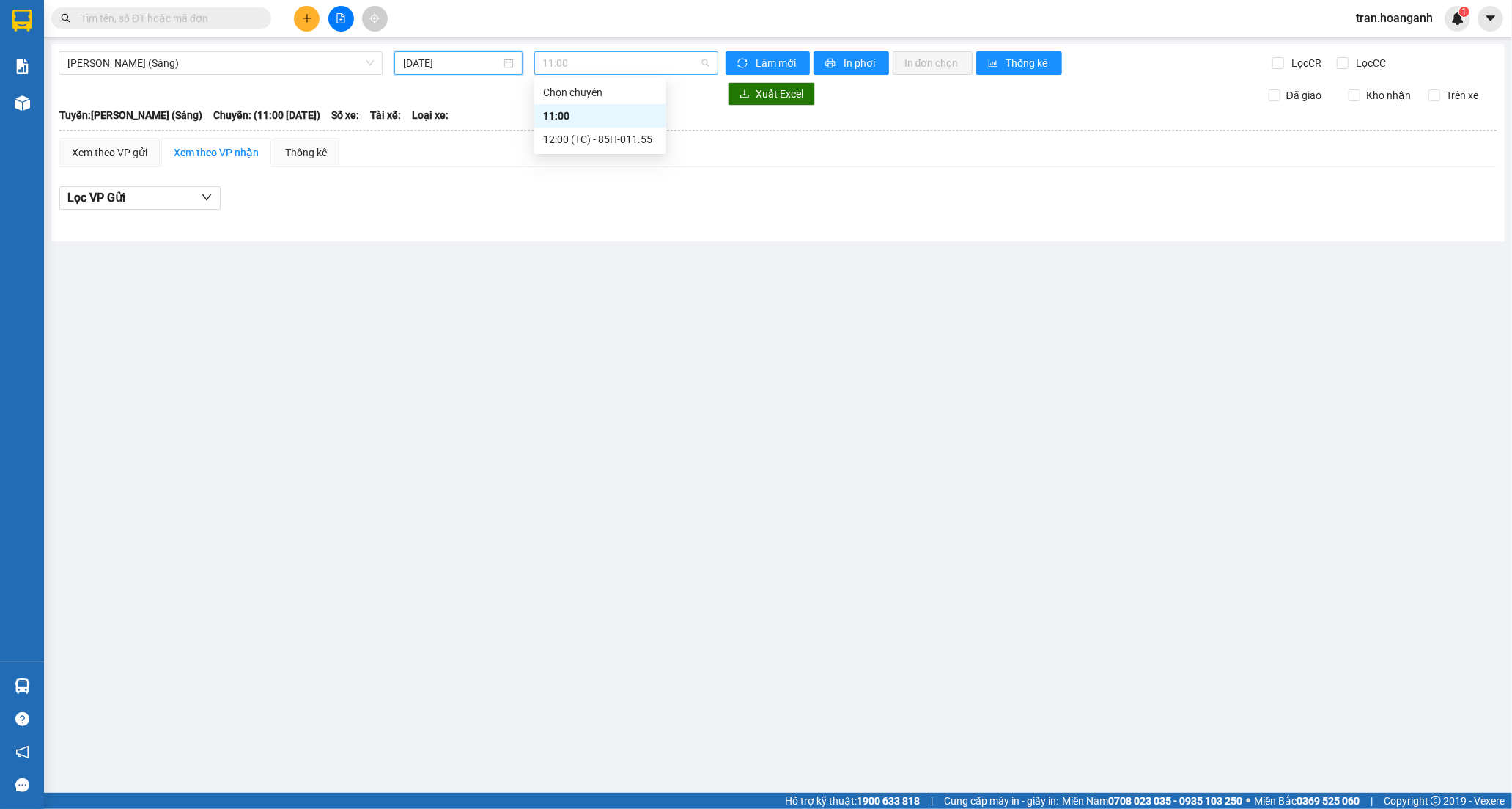
click at [565, 68] on span "11:00" at bounding box center [626, 62] width 167 height 22
click at [582, 141] on div "12:00 (TC) - 85H-011.55" at bounding box center [600, 138] width 114 height 16
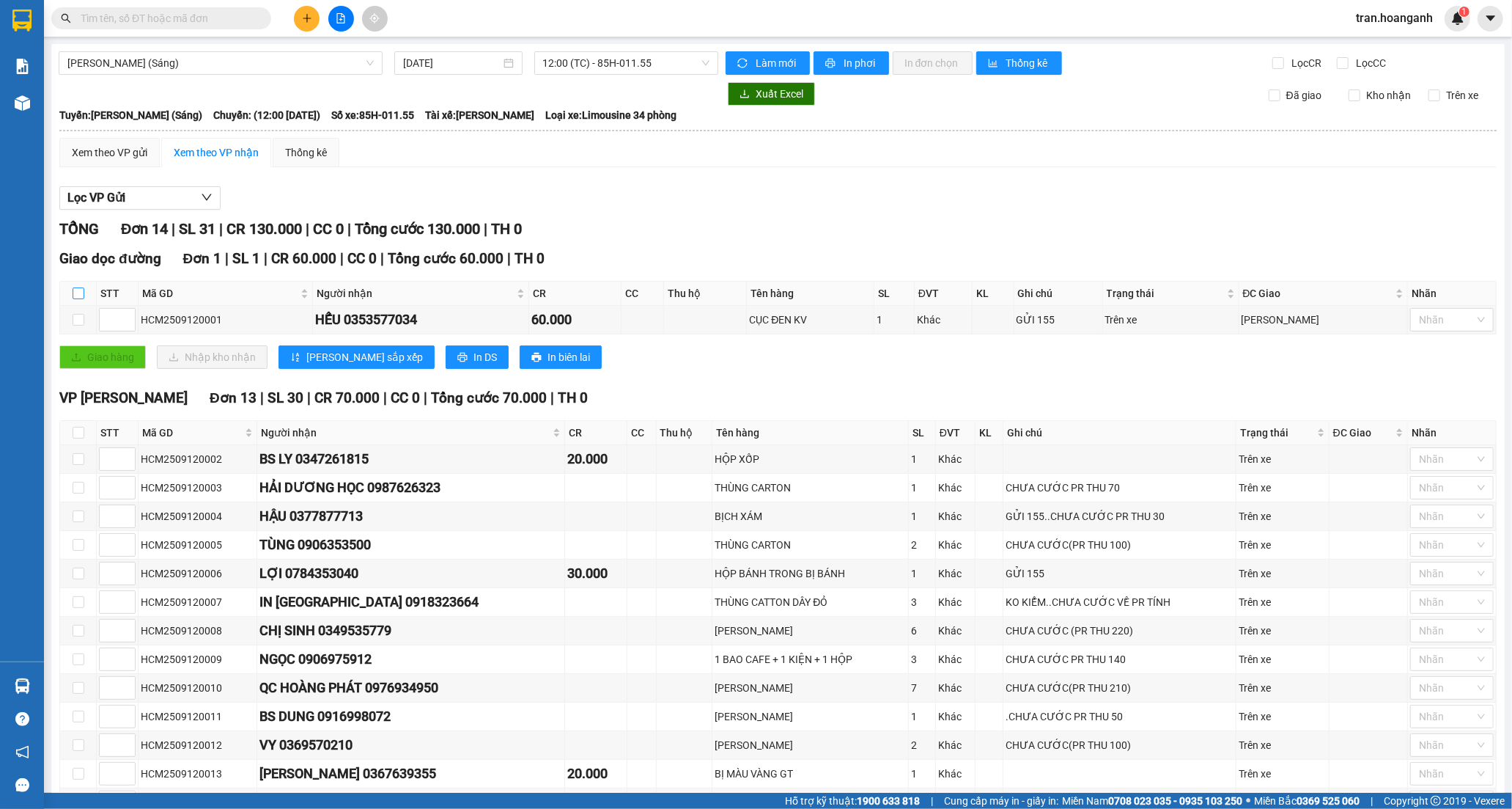
click at [78, 294] on input "checkbox" at bounding box center [78, 293] width 11 height 11
checkbox input "true"
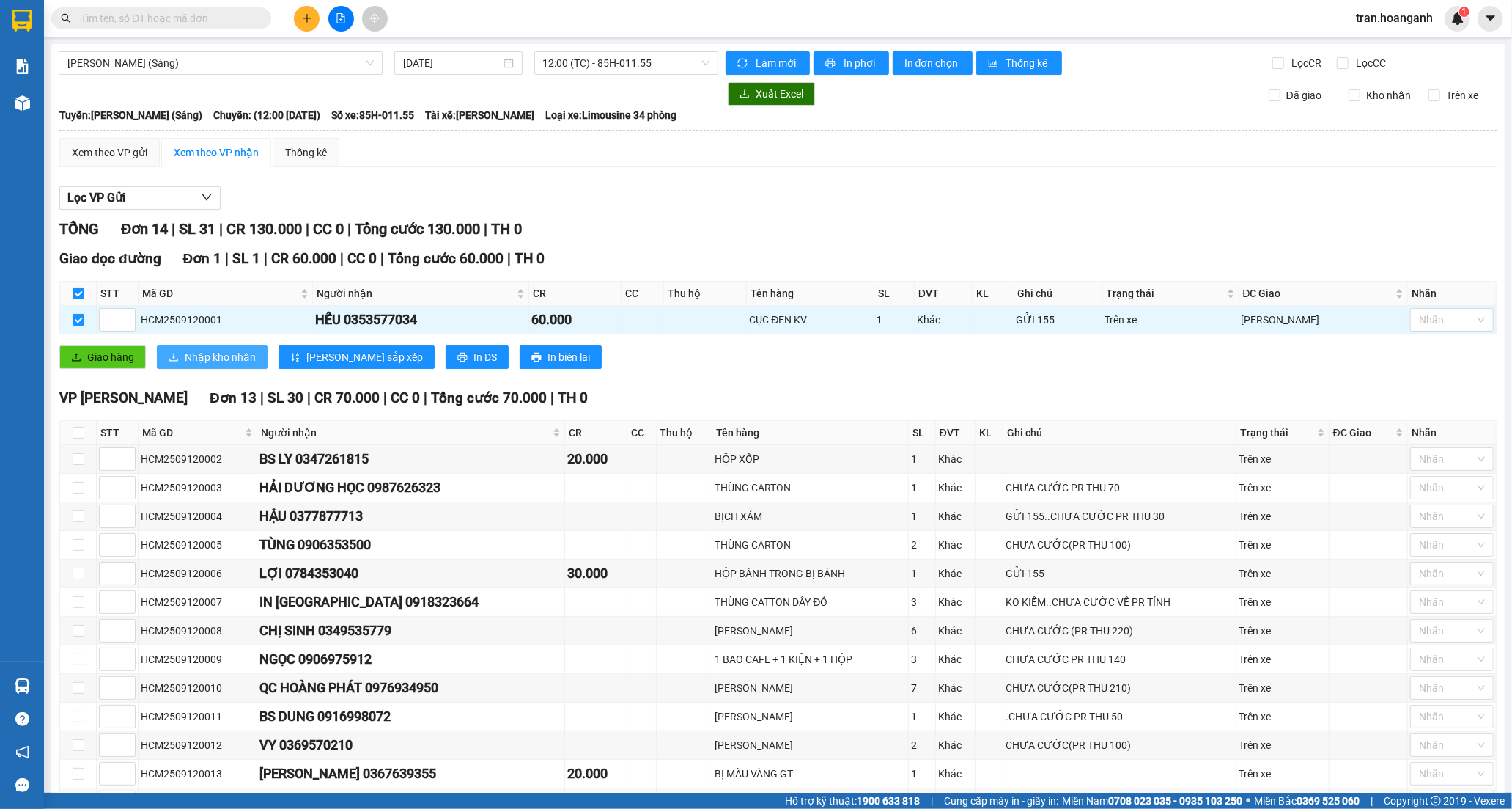
click at [185, 358] on span "Nhập kho nhận" at bounding box center [220, 357] width 72 height 16
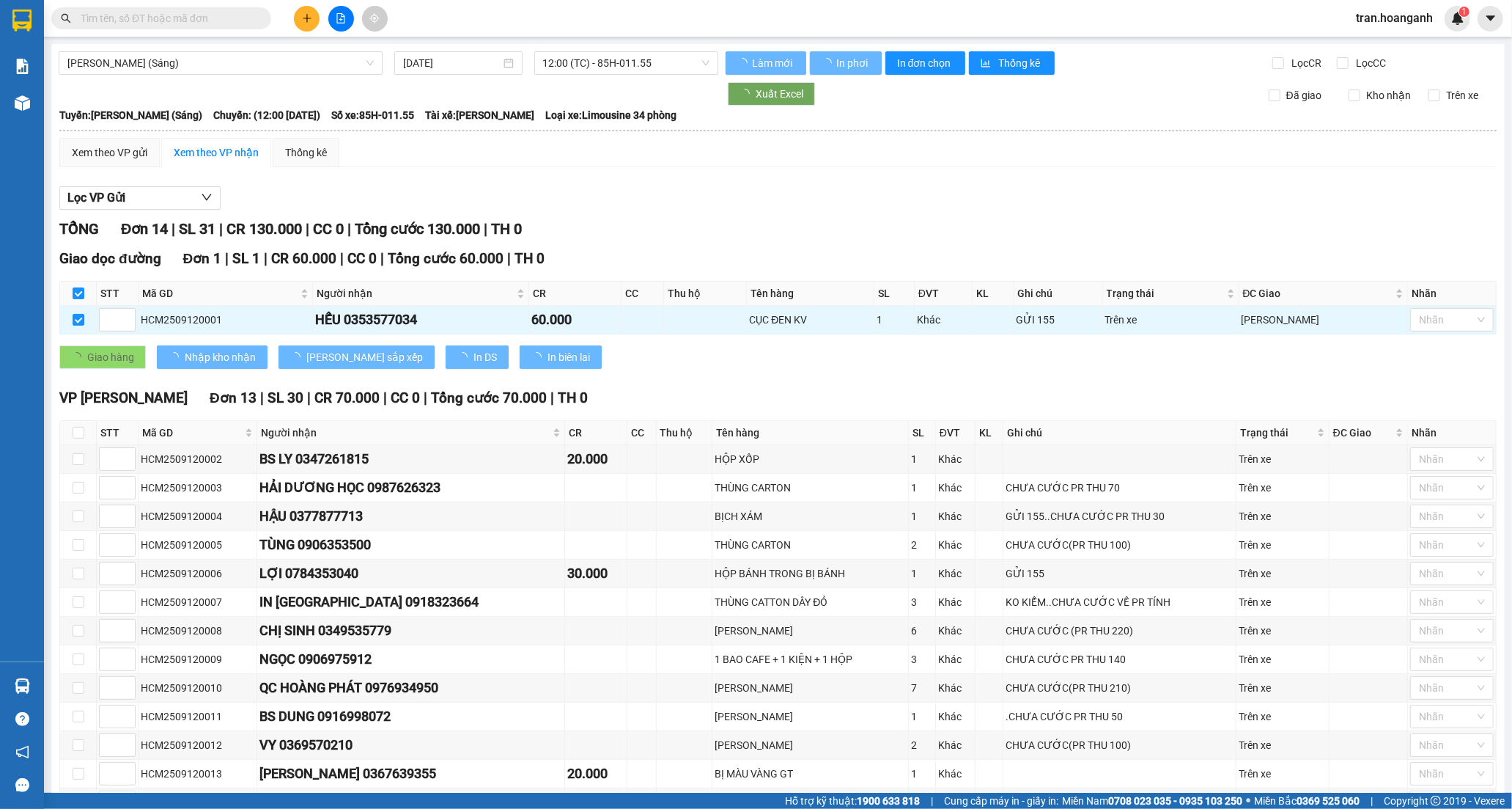
checkbox input "false"
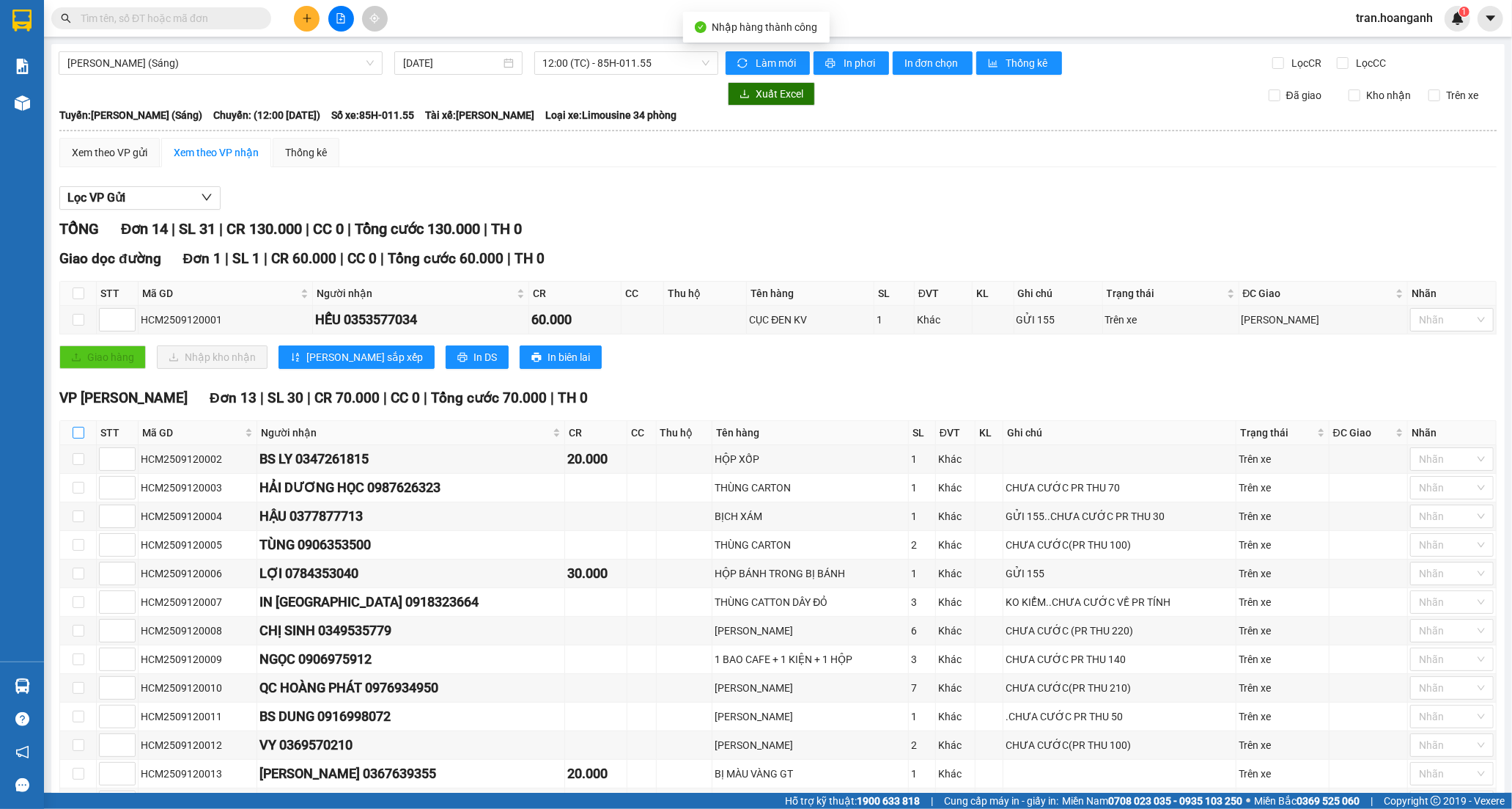
click at [74, 438] on input "checkbox" at bounding box center [78, 432] width 11 height 11
checkbox input "true"
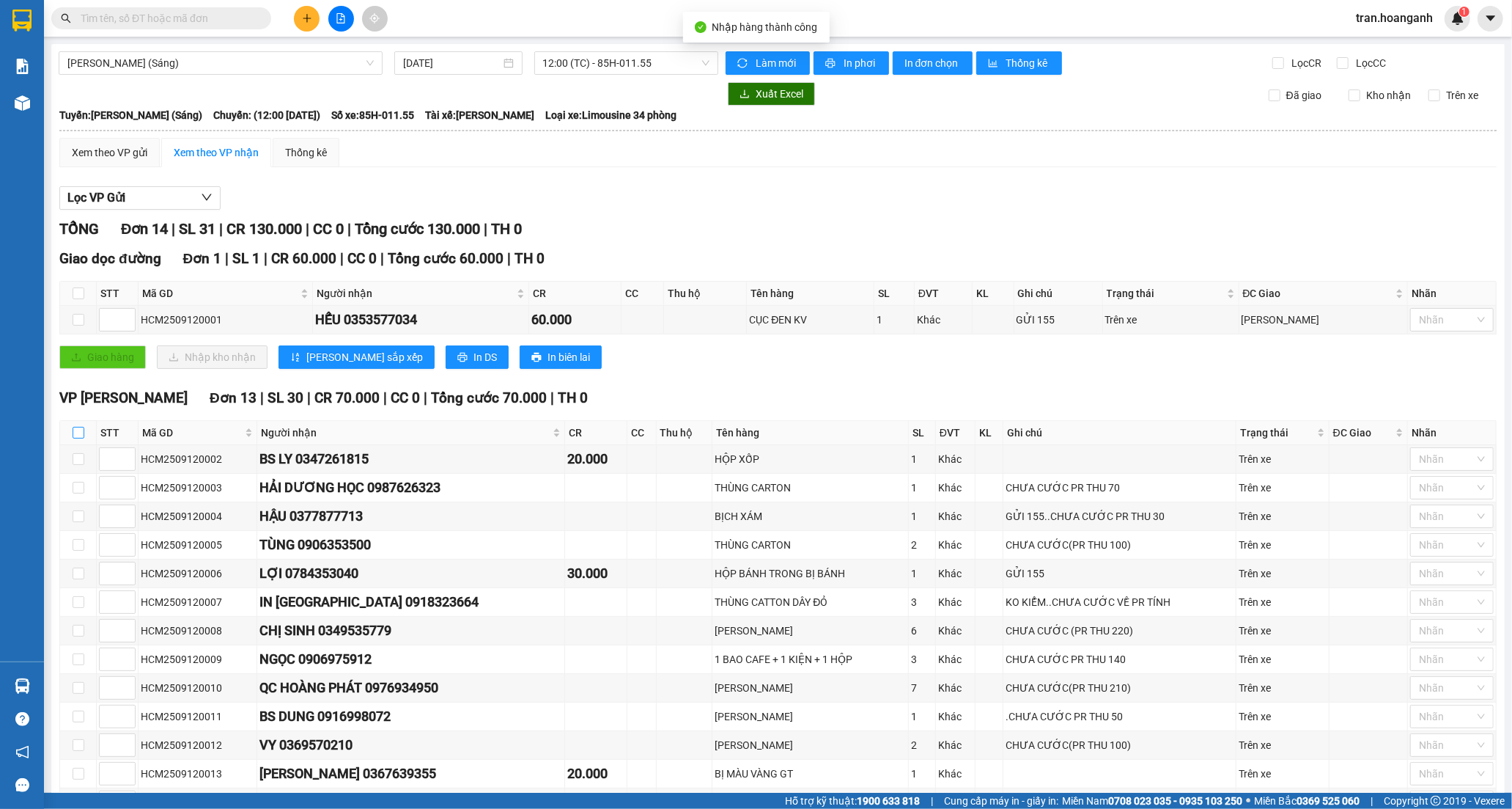
checkbox input "true"
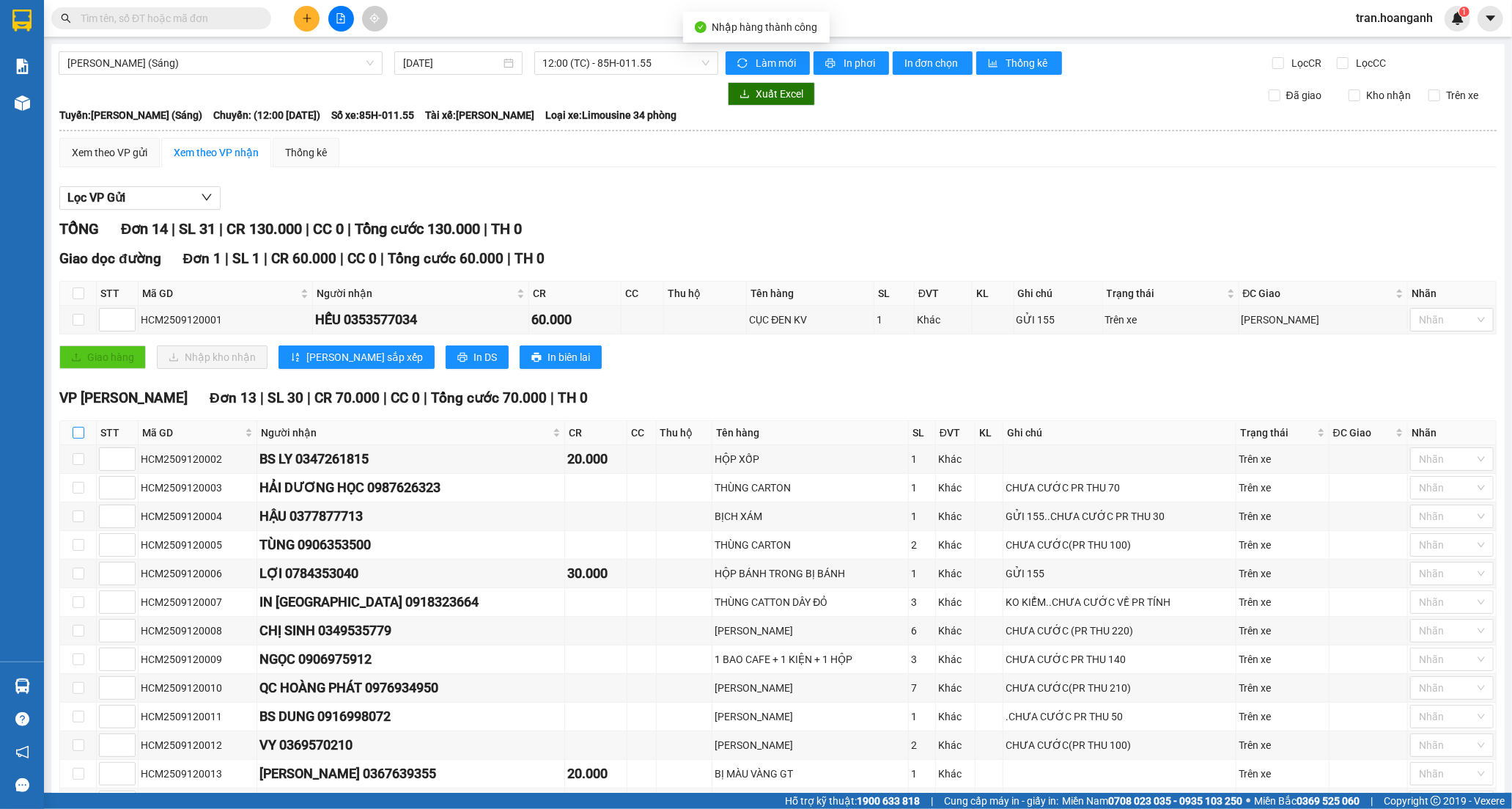
checkbox input "true"
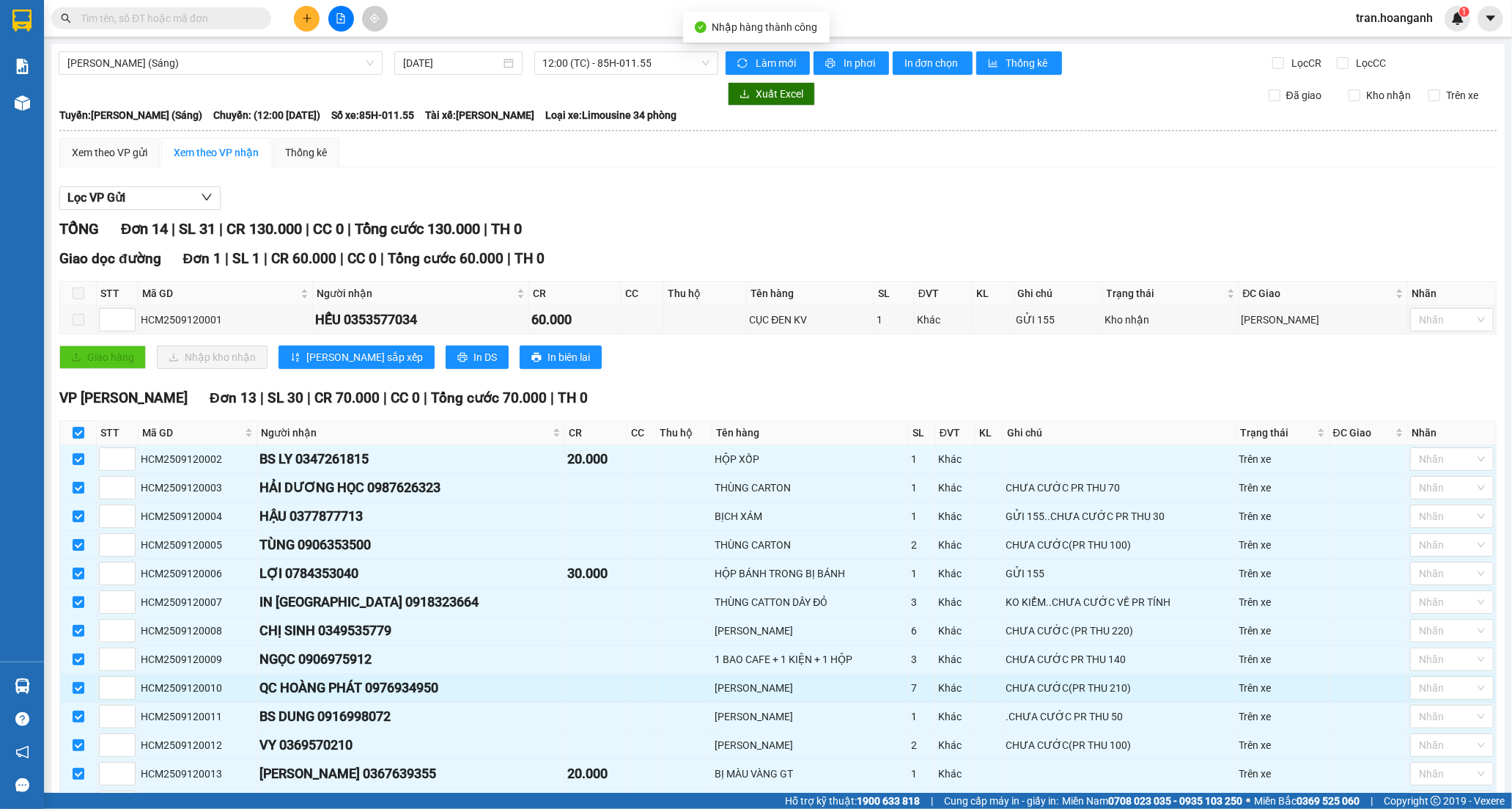
scroll to position [104, 0]
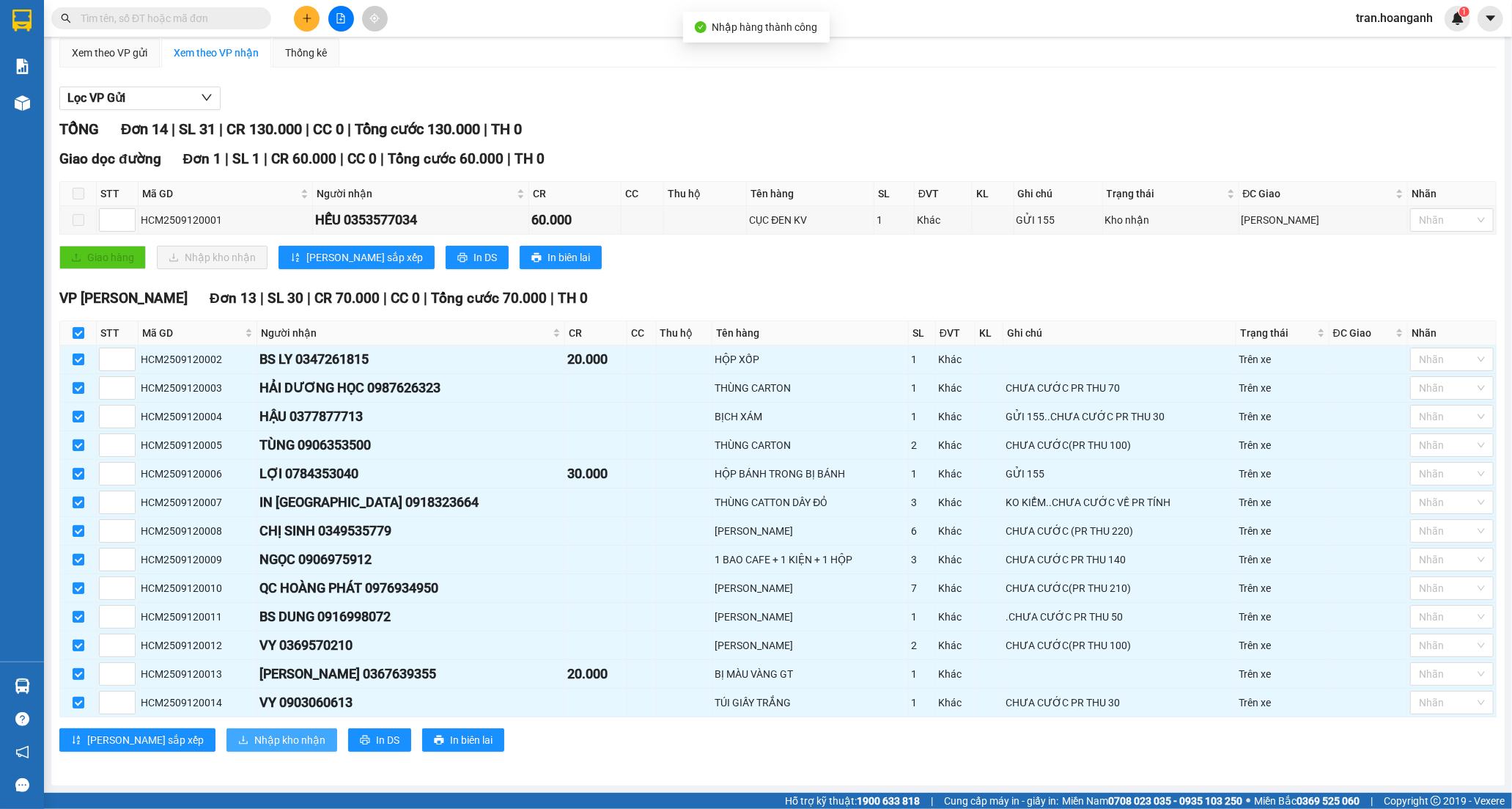
click at [254, 741] on span "Nhập kho nhận" at bounding box center [290, 739] width 72 height 16
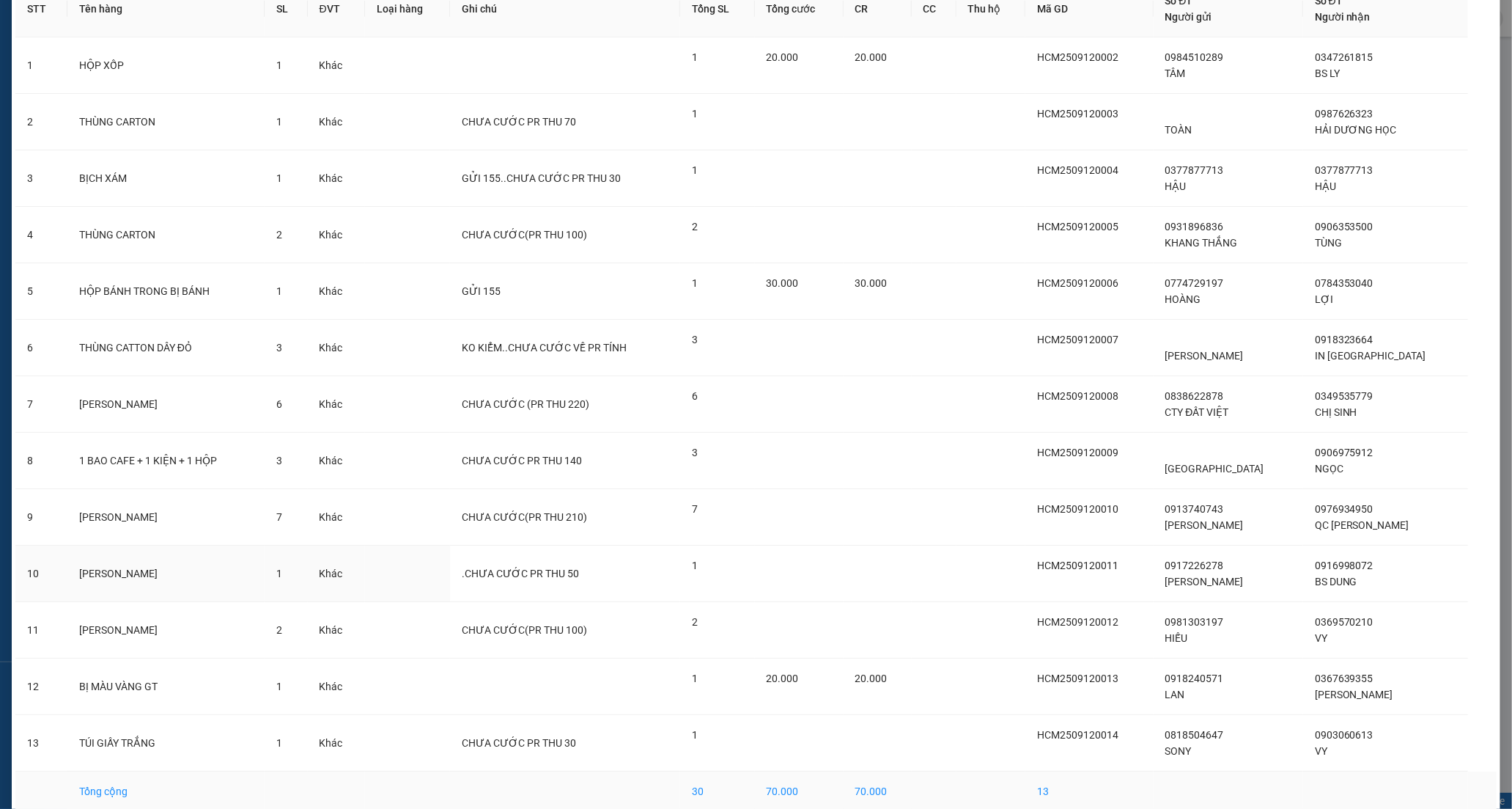
scroll to position [155, 0]
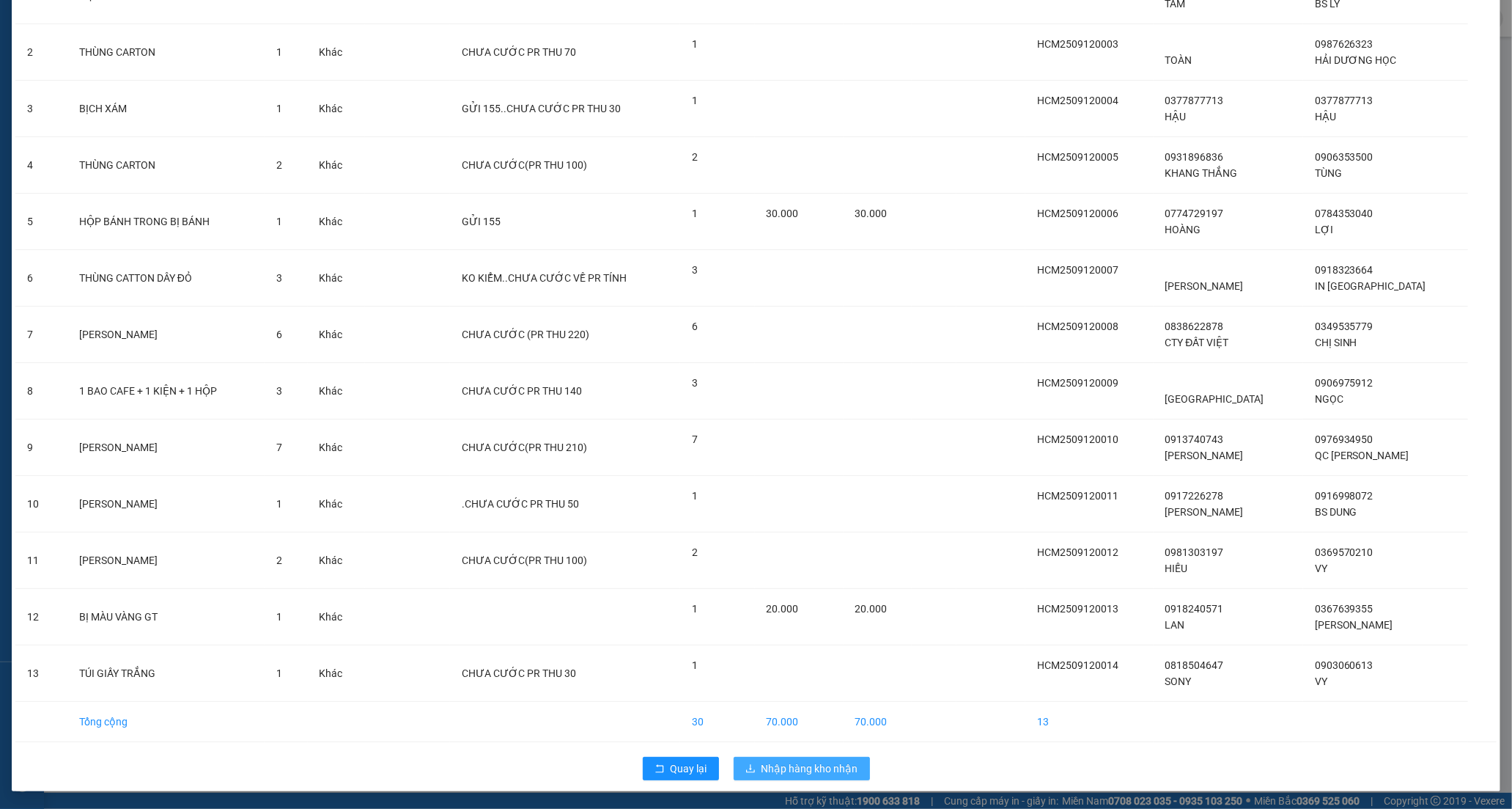
click at [814, 765] on span "Nhập hàng kho nhận" at bounding box center [810, 768] width 97 height 16
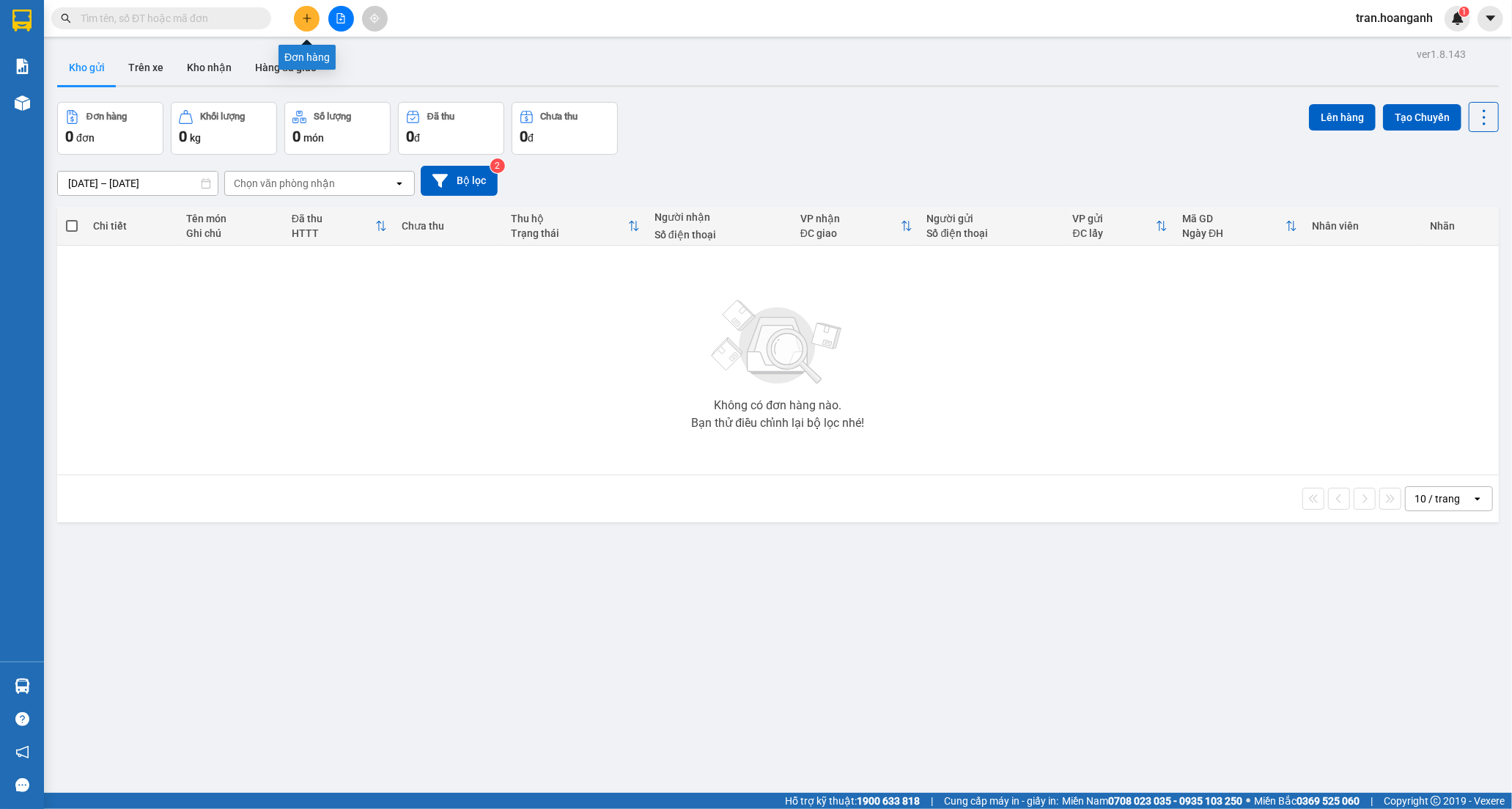
click at [302, 19] on icon "plus" at bounding box center [307, 18] width 10 height 10
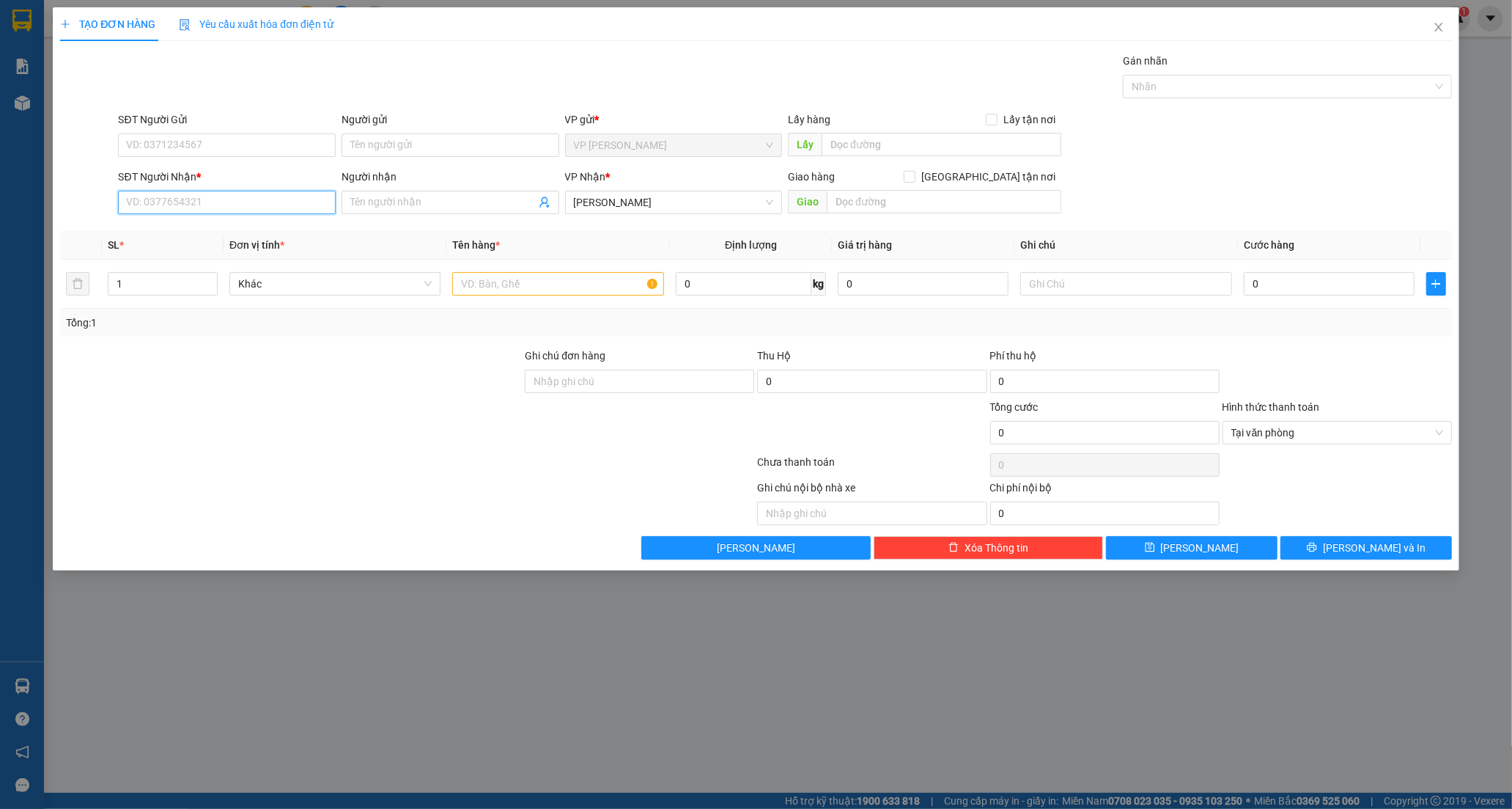
click at [256, 203] on input "SĐT Người Nhận *" at bounding box center [226, 202] width 217 height 24
type input "0944045951"
click at [190, 230] on div "0944045951 - YẾN" at bounding box center [227, 231] width 201 height 16
type input "YẾN"
type input "CHỢ 19.-HÀM CƯỜNG -BÌNH THUẬN"
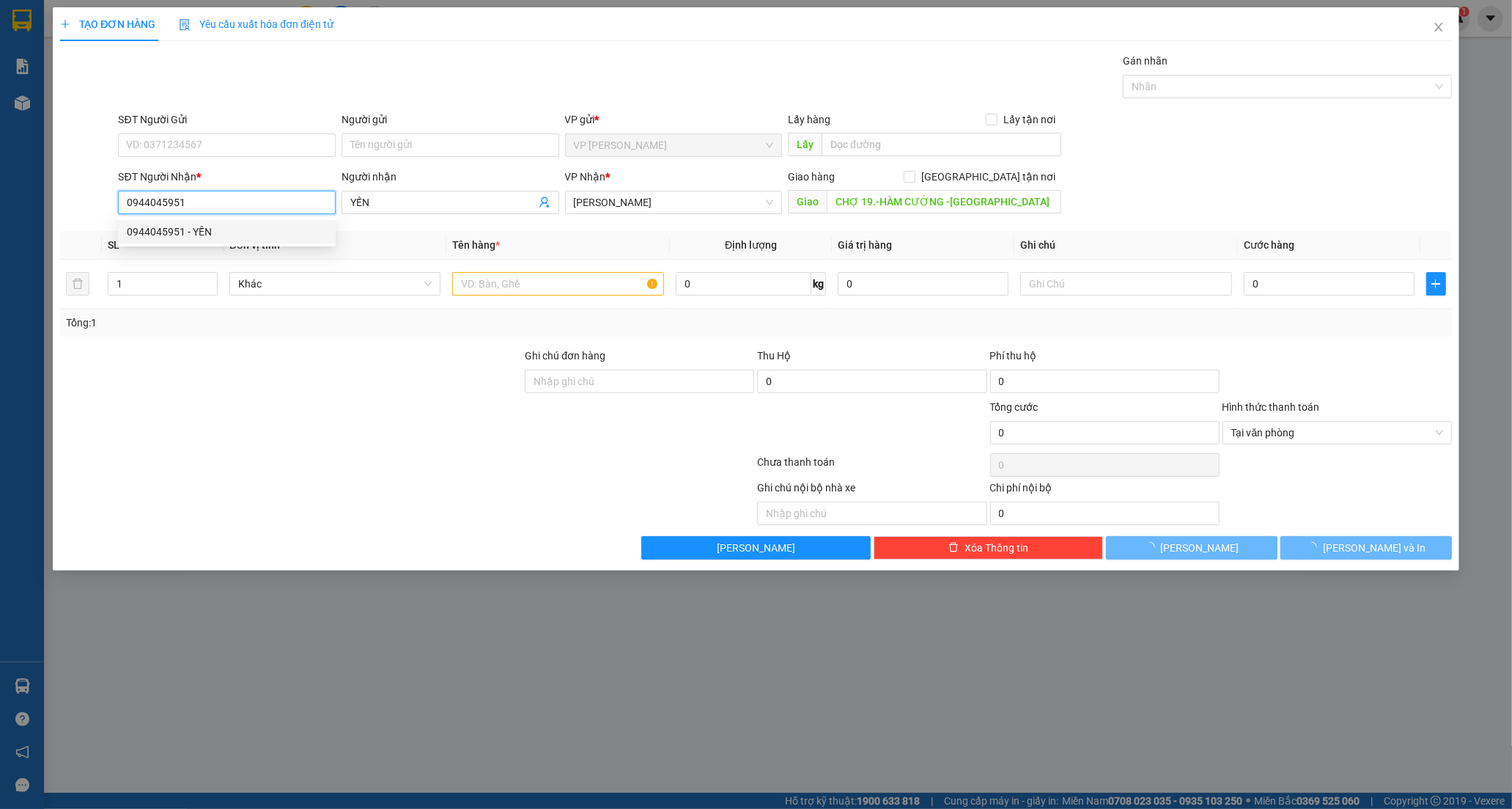
type input "50.000"
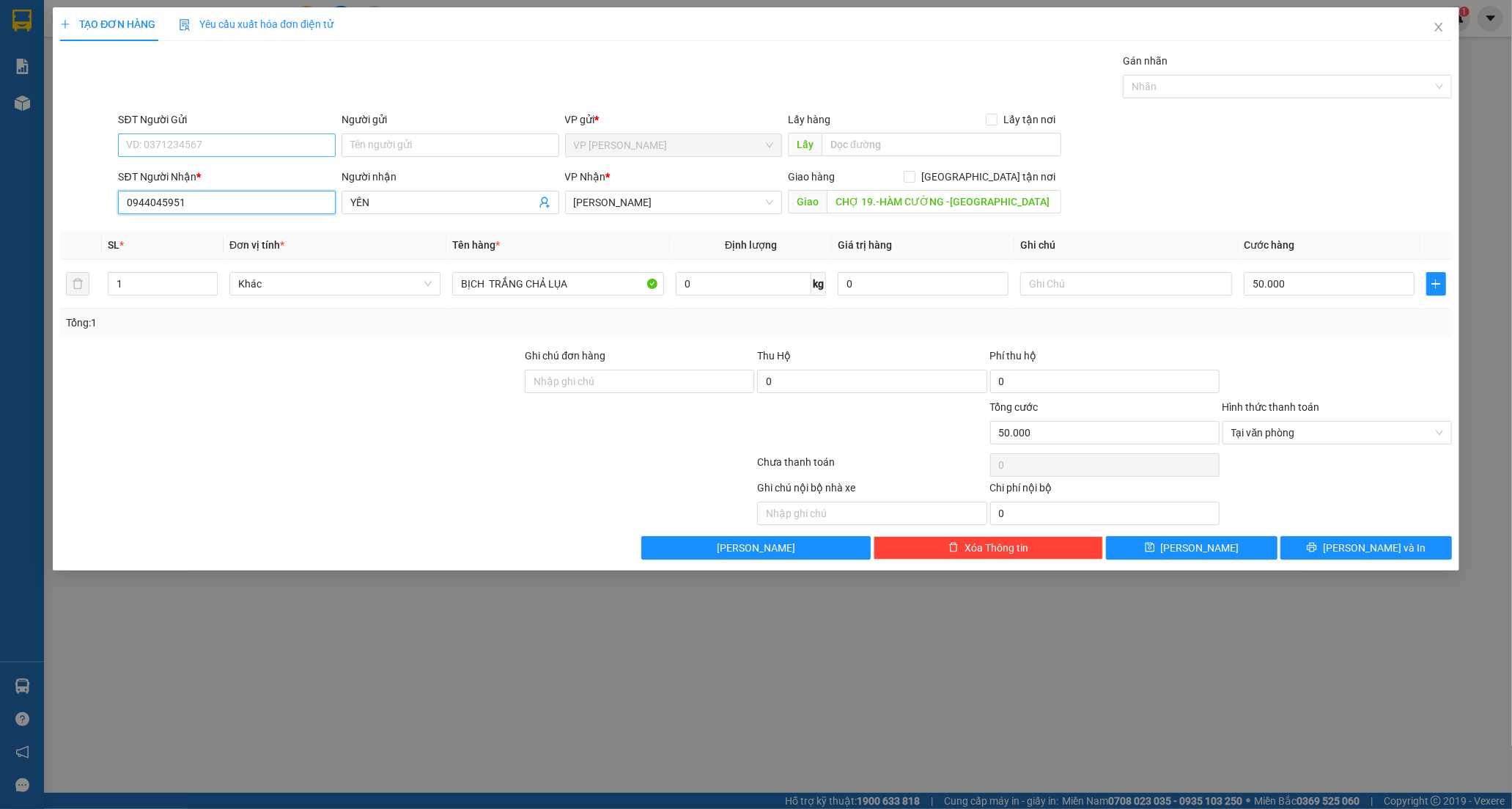
type input "0944045951"
click at [214, 152] on input "SĐT Người Gửi" at bounding box center [226, 145] width 217 height 24
click at [1275, 289] on input "50.000" at bounding box center [1328, 283] width 170 height 24
type input "6"
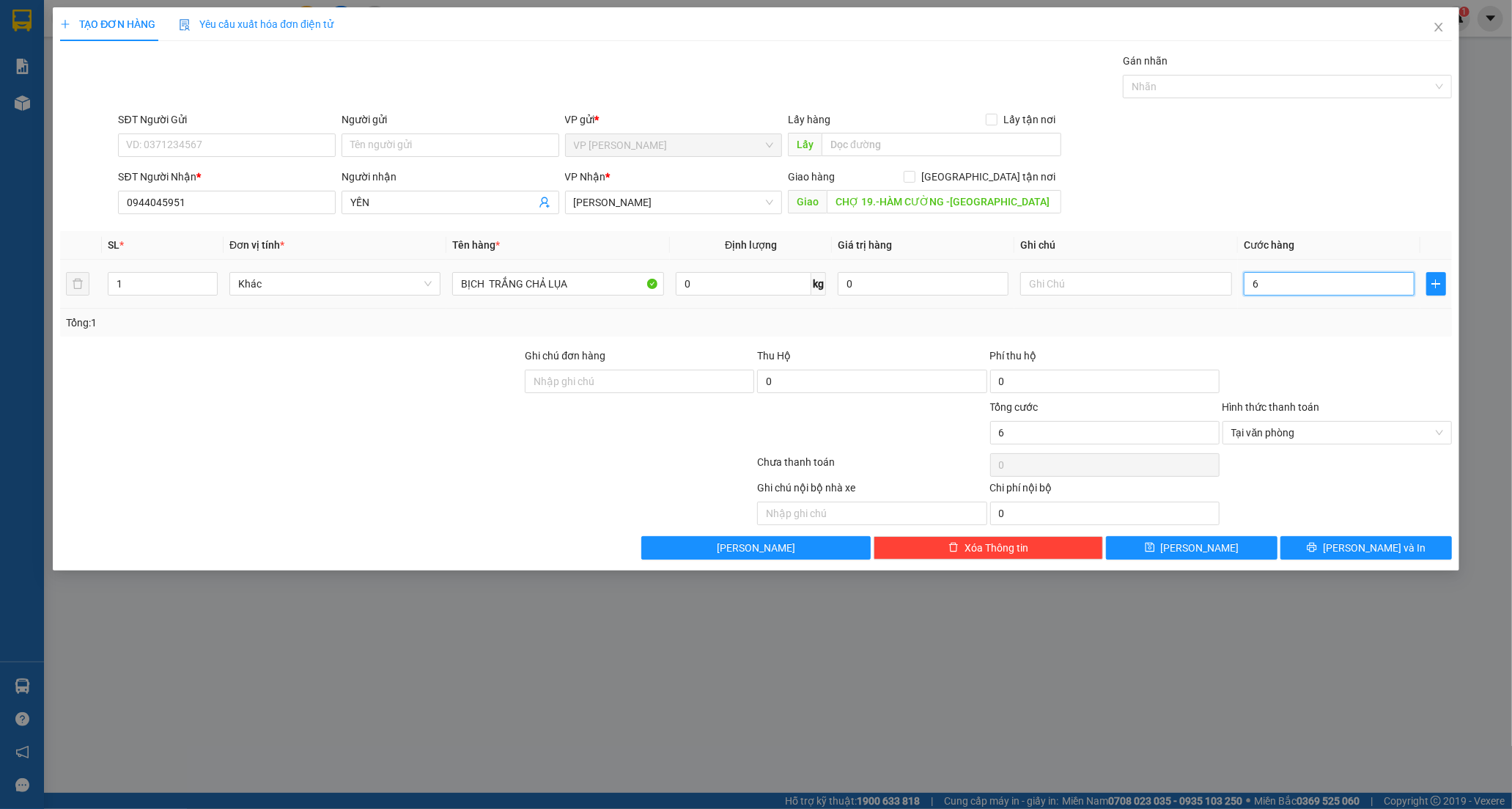
type input "60"
type input "60.000"
click at [1375, 550] on span "Lưu và In" at bounding box center [1374, 547] width 103 height 16
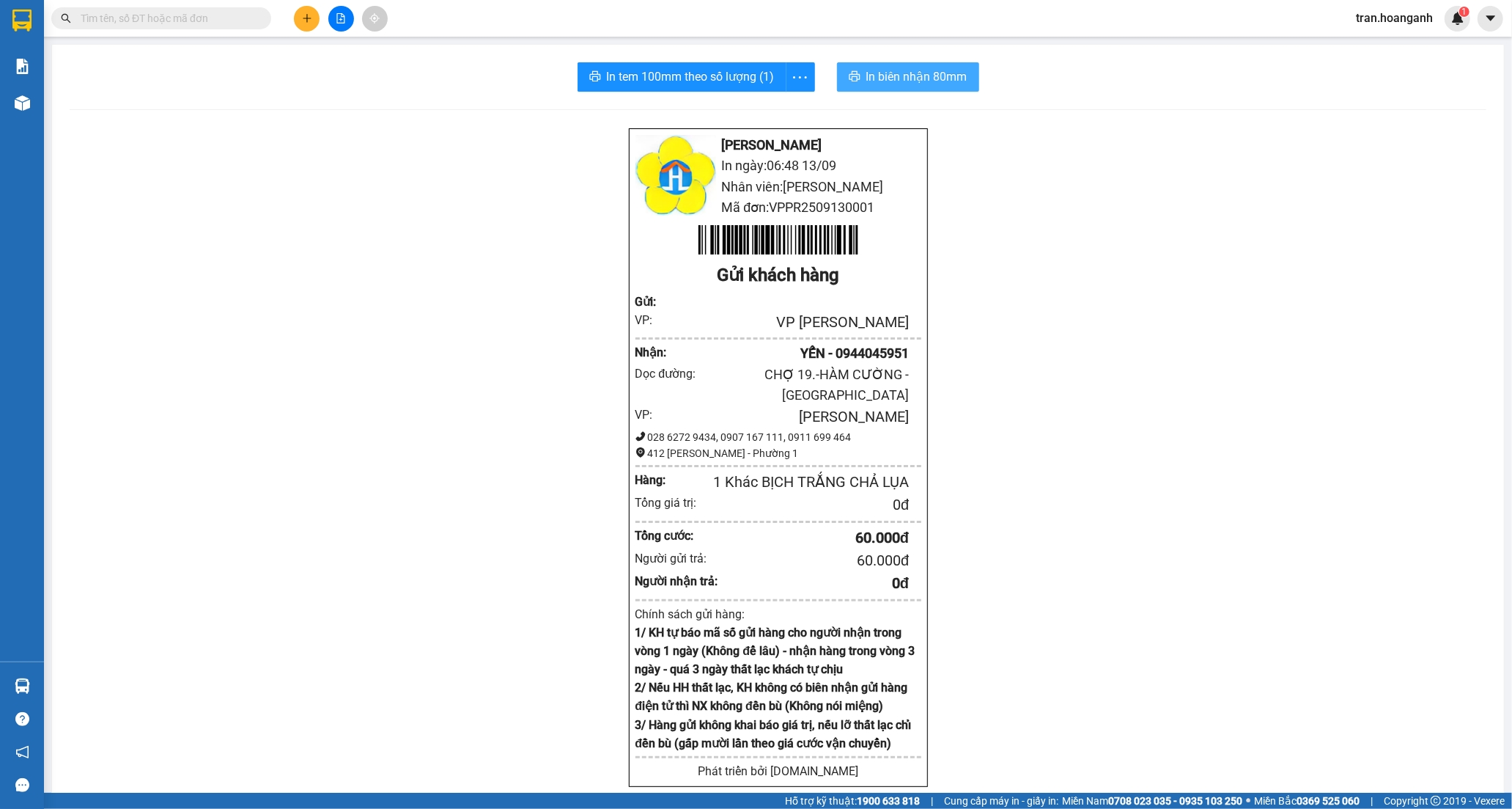
drag, startPoint x: 901, startPoint y: 75, endPoint x: 914, endPoint y: 16, distance: 60.4
click at [902, 72] on span "In biên nhận 80mm" at bounding box center [916, 76] width 101 height 18
click at [647, 82] on span "In tem 100mm theo số lượng (1)" at bounding box center [691, 76] width 168 height 18
